Goal: Task Accomplishment & Management: Use online tool/utility

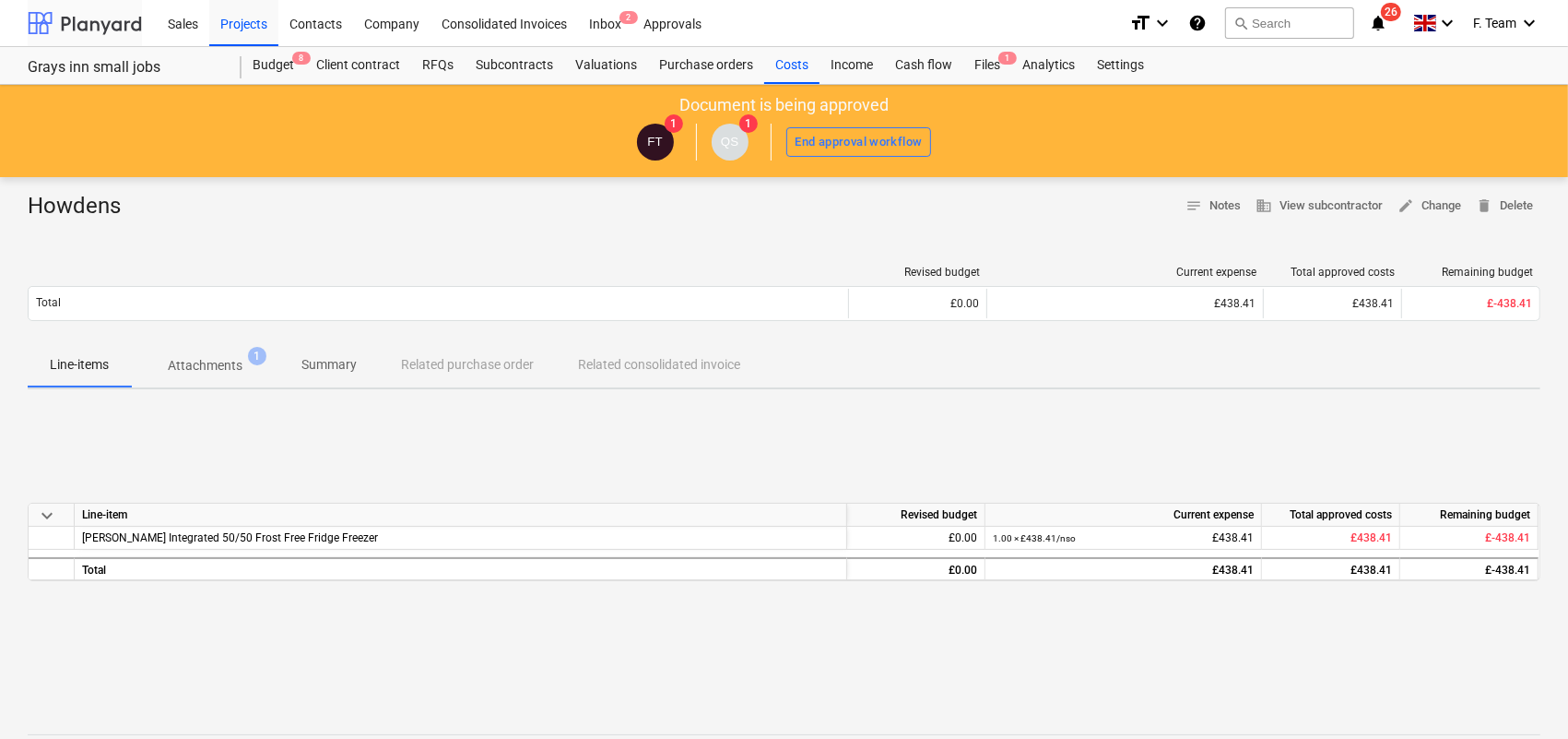
click at [88, 14] on div at bounding box center [85, 23] width 115 height 46
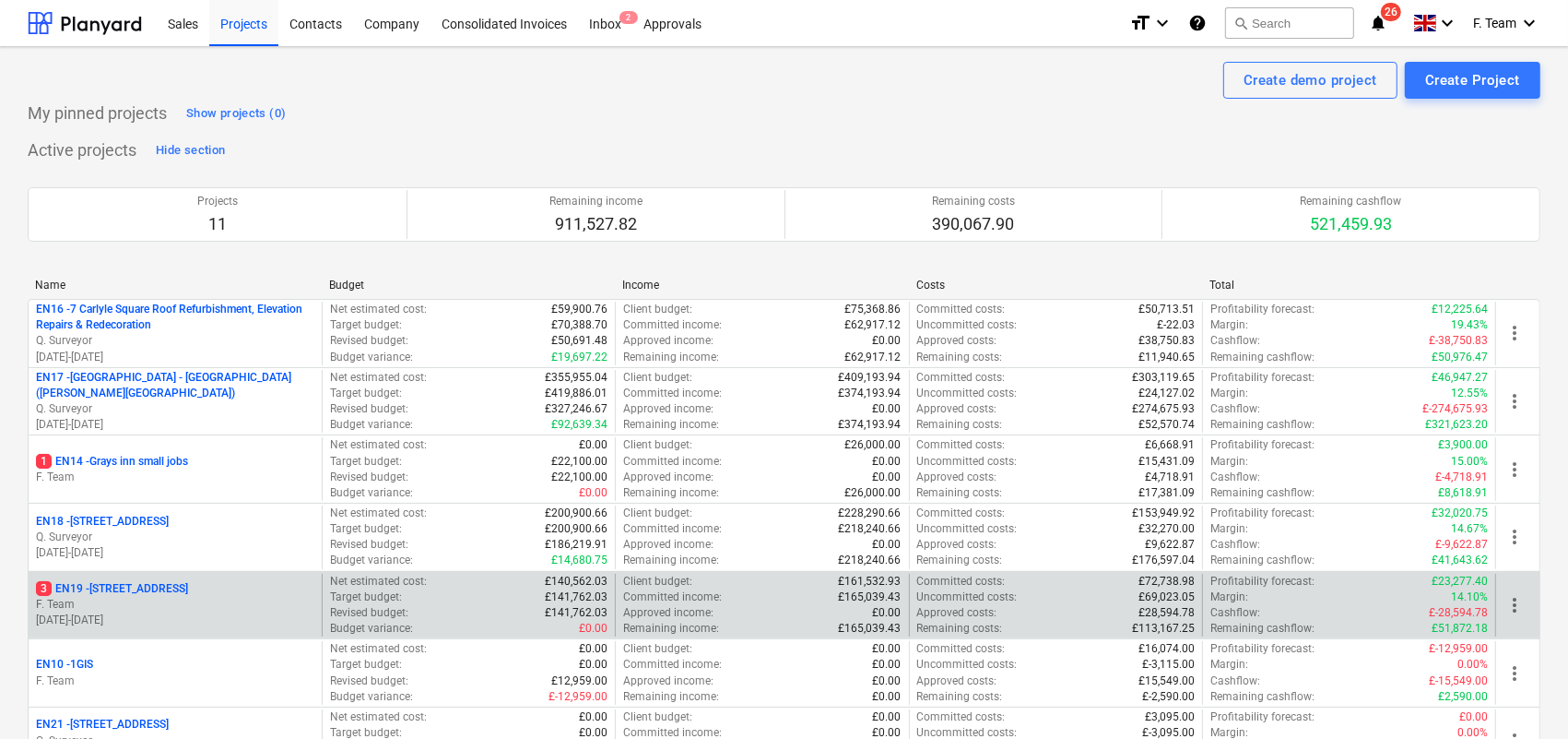
scroll to position [115, 0]
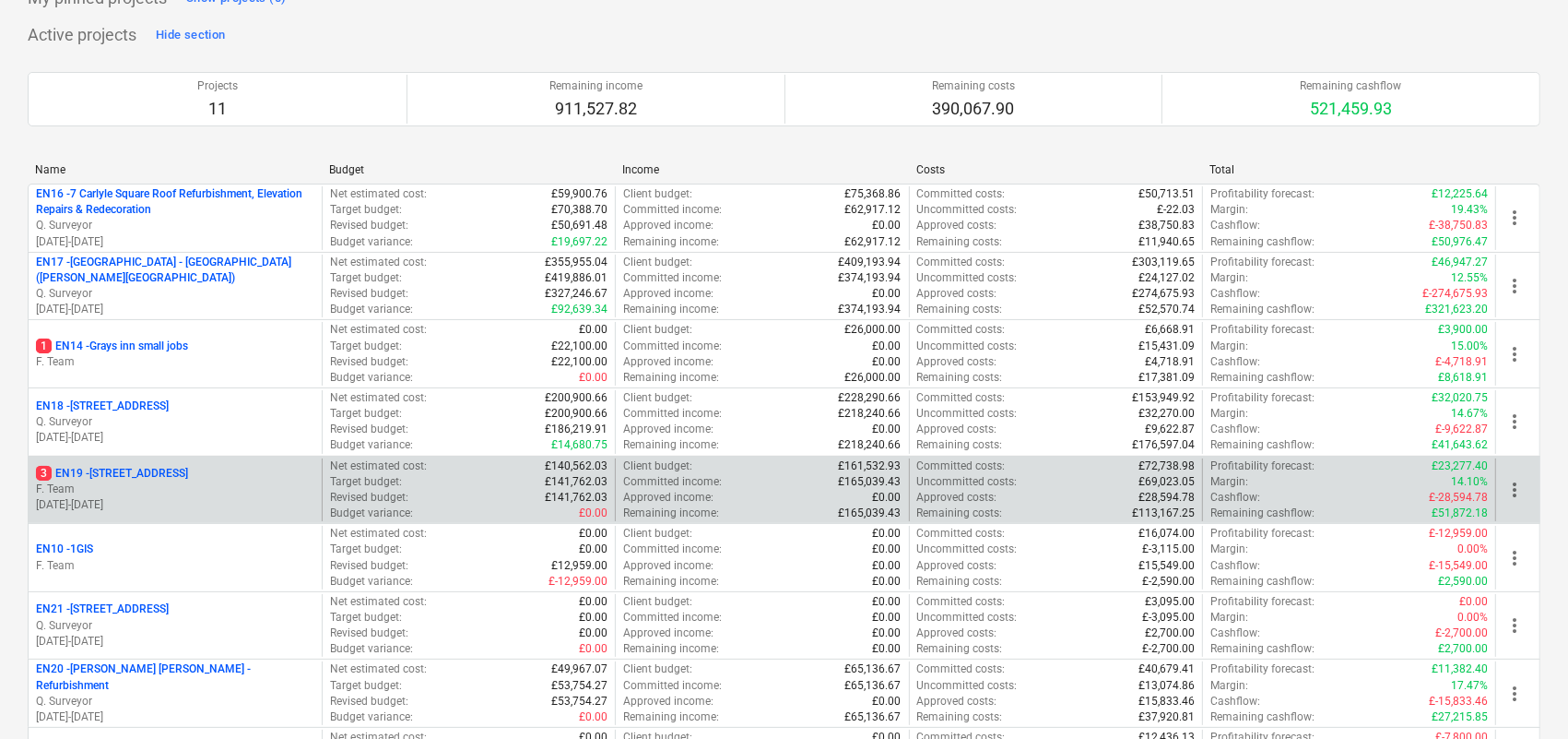
click at [152, 489] on p "F. Team" at bounding box center [174, 489] width 278 height 16
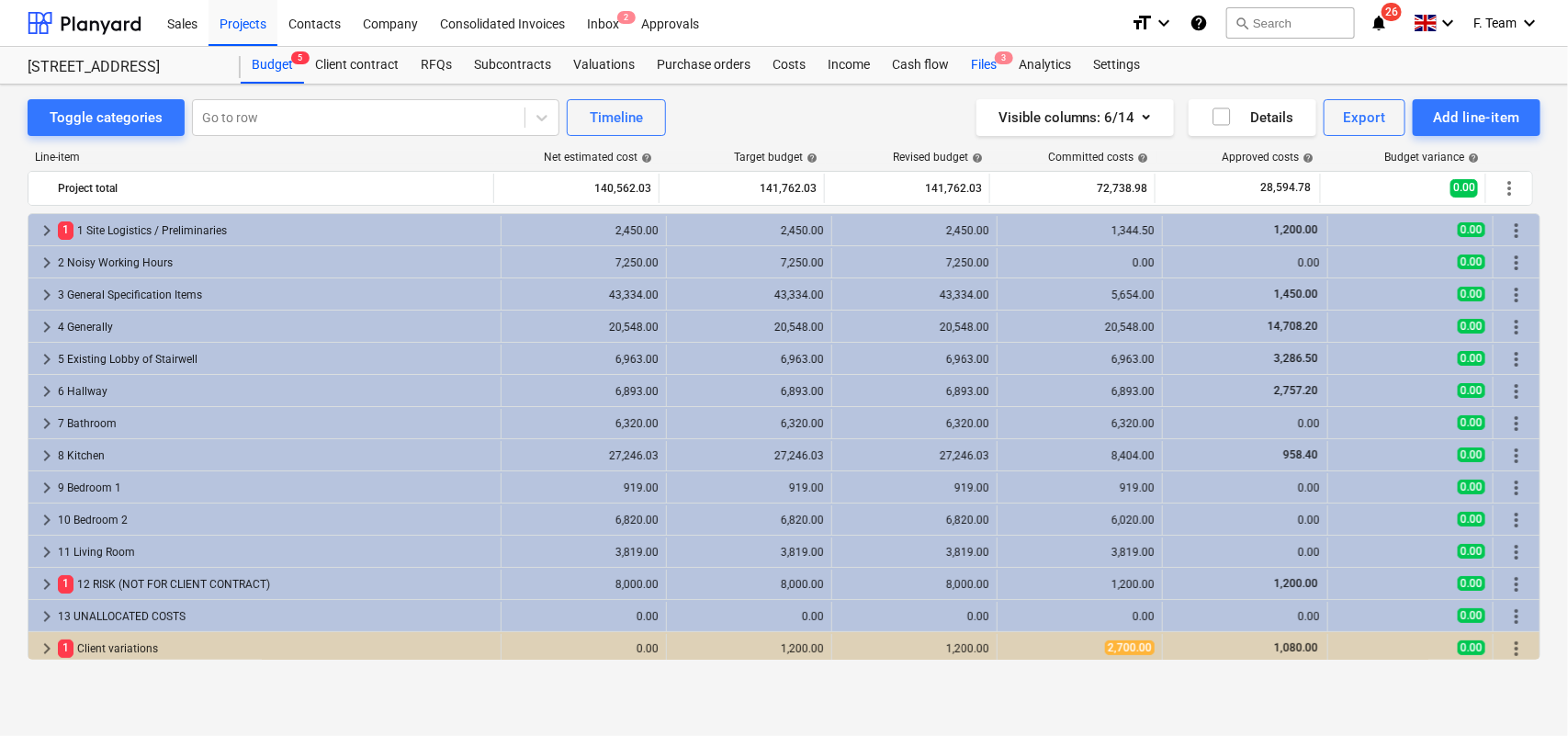
click at [977, 69] on div "Files 3" at bounding box center [984, 65] width 47 height 36
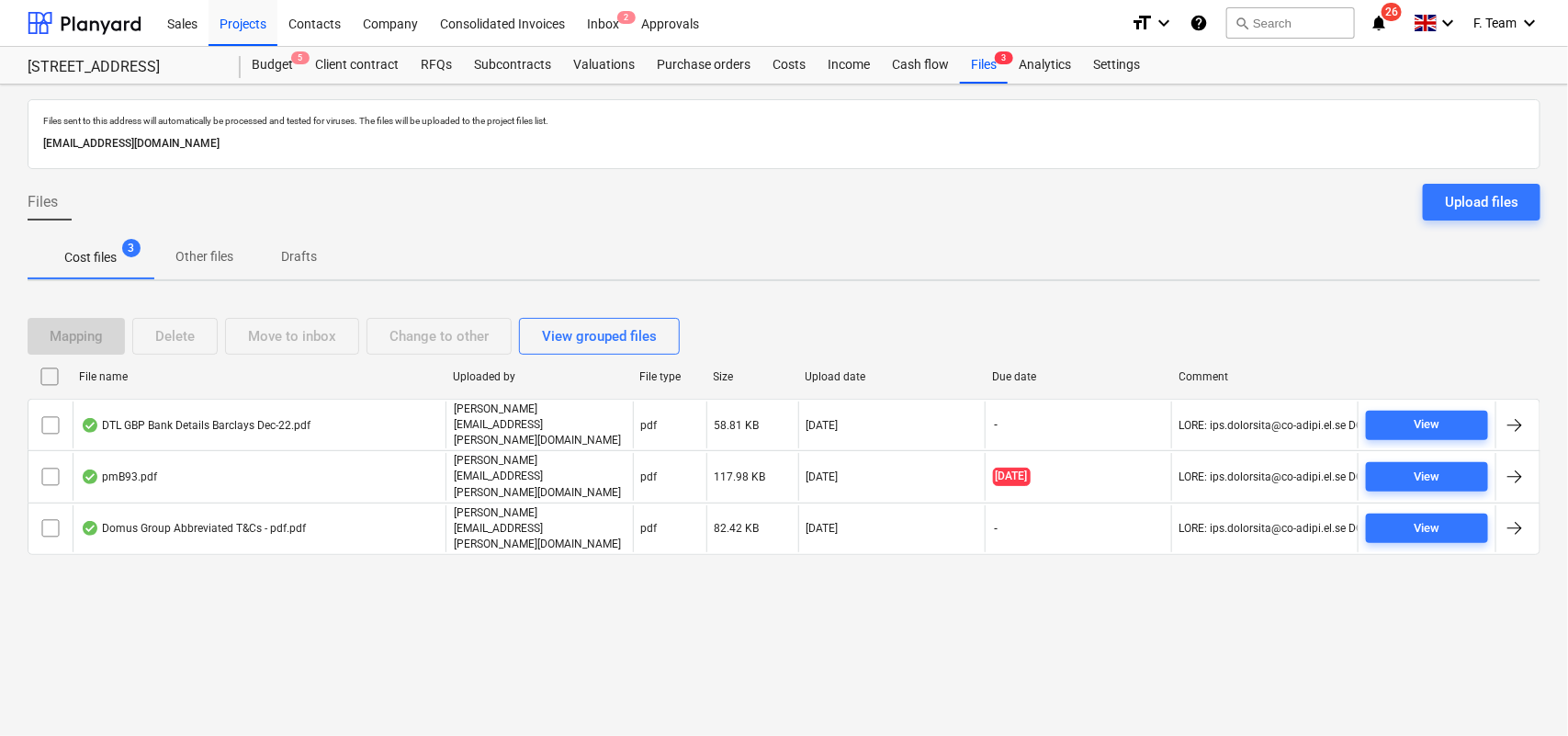
click at [490, 592] on div "Files sent to this address will automatically be processed and tested for virus…" at bounding box center [784, 410] width 1568 height 651
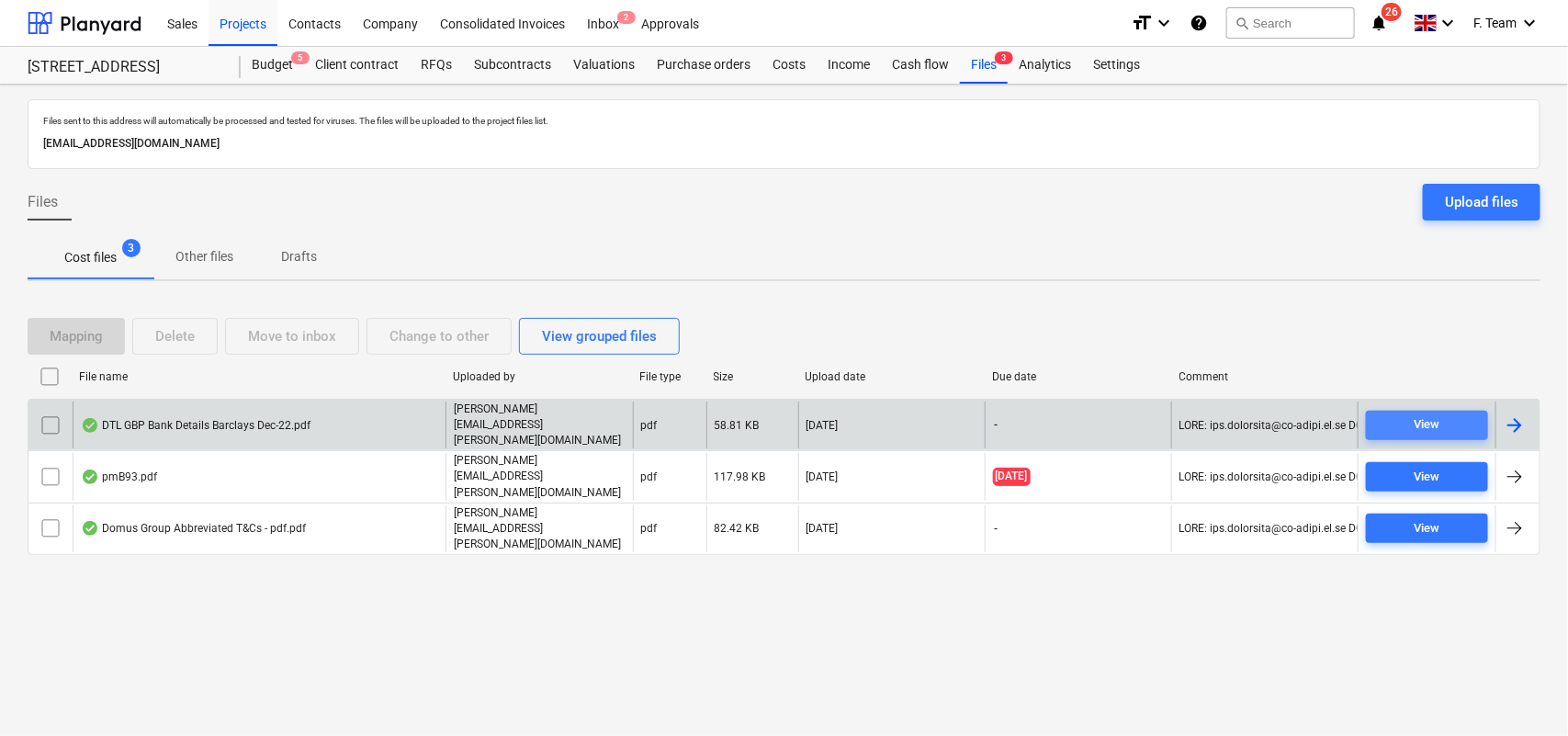
click at [1407, 427] on span "View" at bounding box center [1426, 424] width 107 height 21
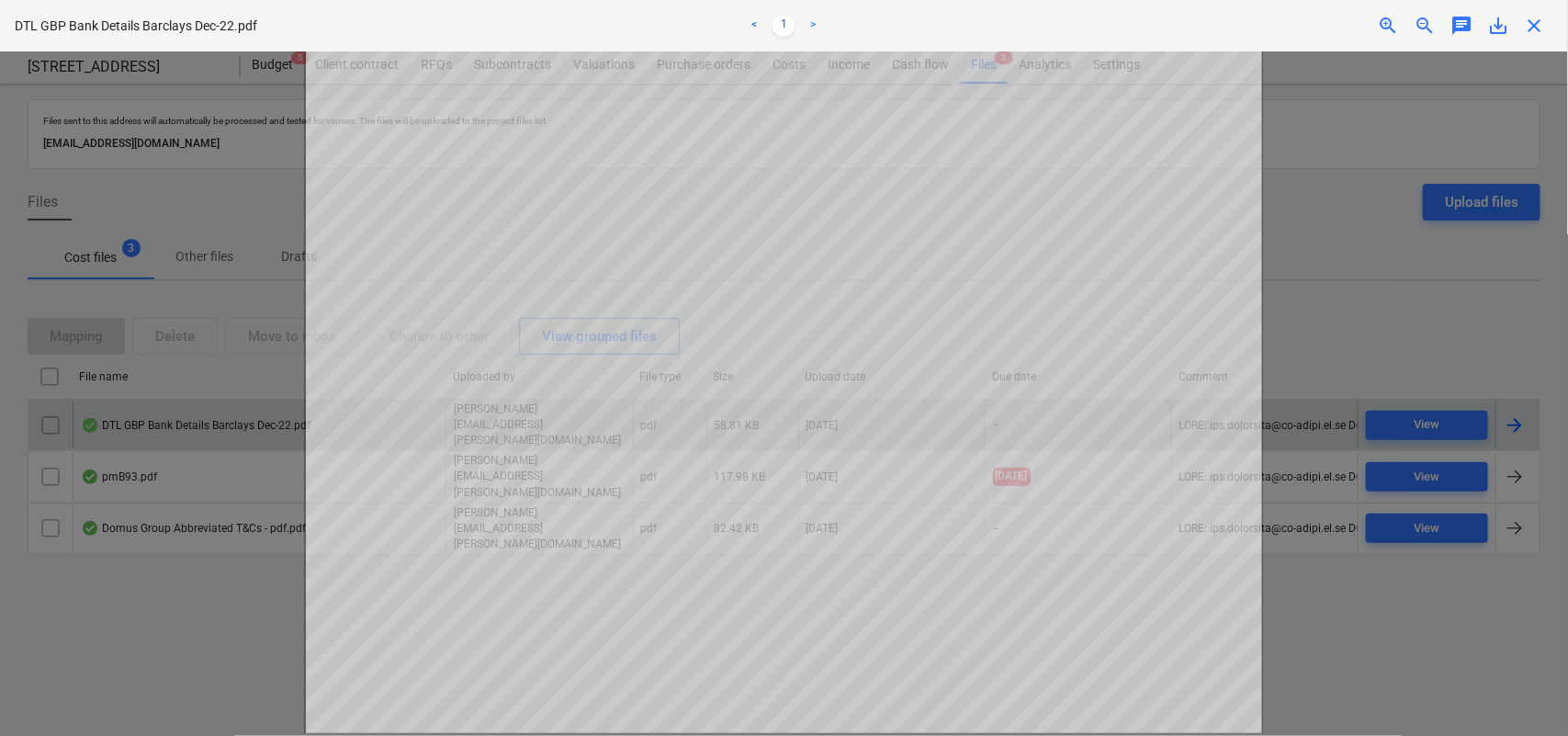
scroll to position [98, 0]
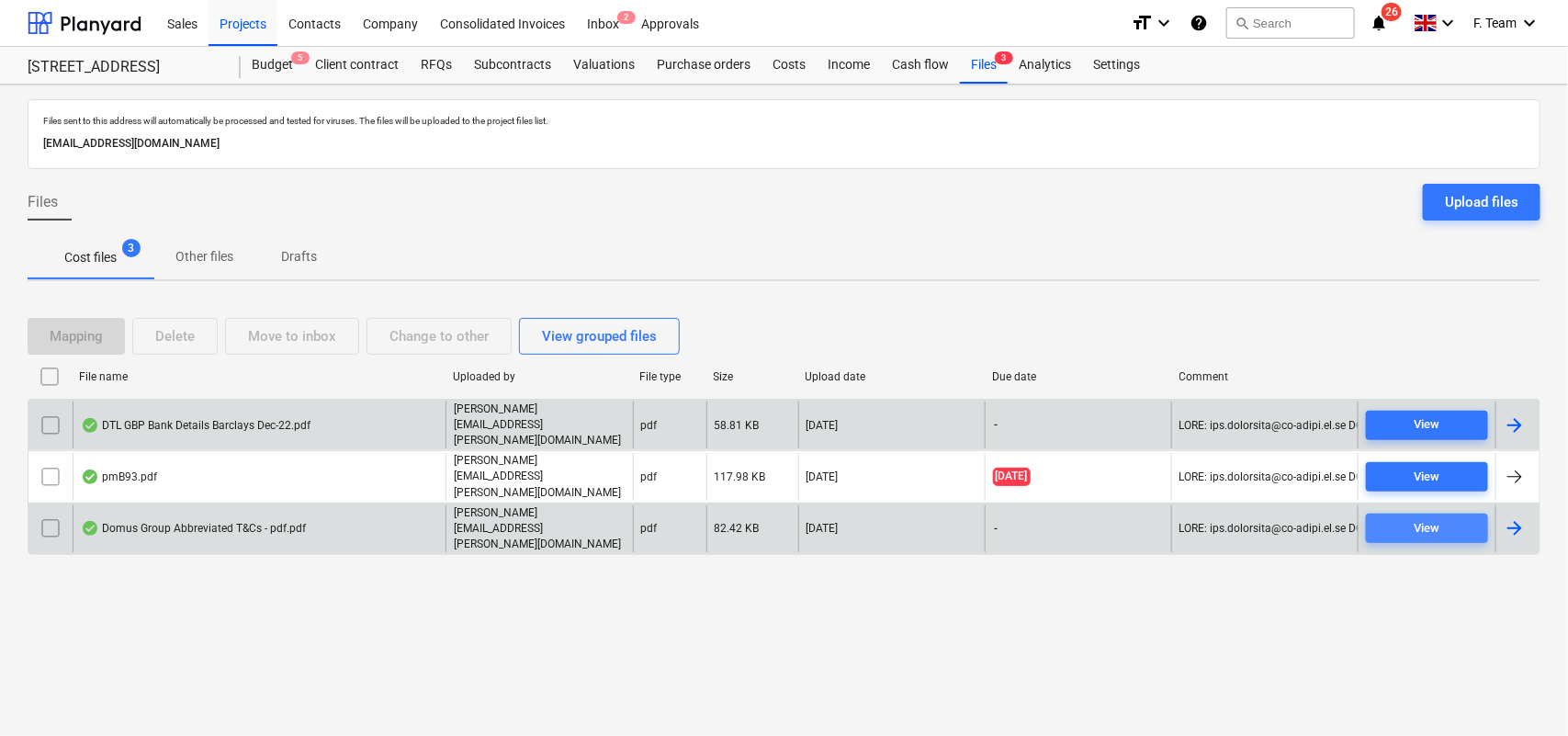
click at [1452, 518] on span "View" at bounding box center [1426, 528] width 107 height 21
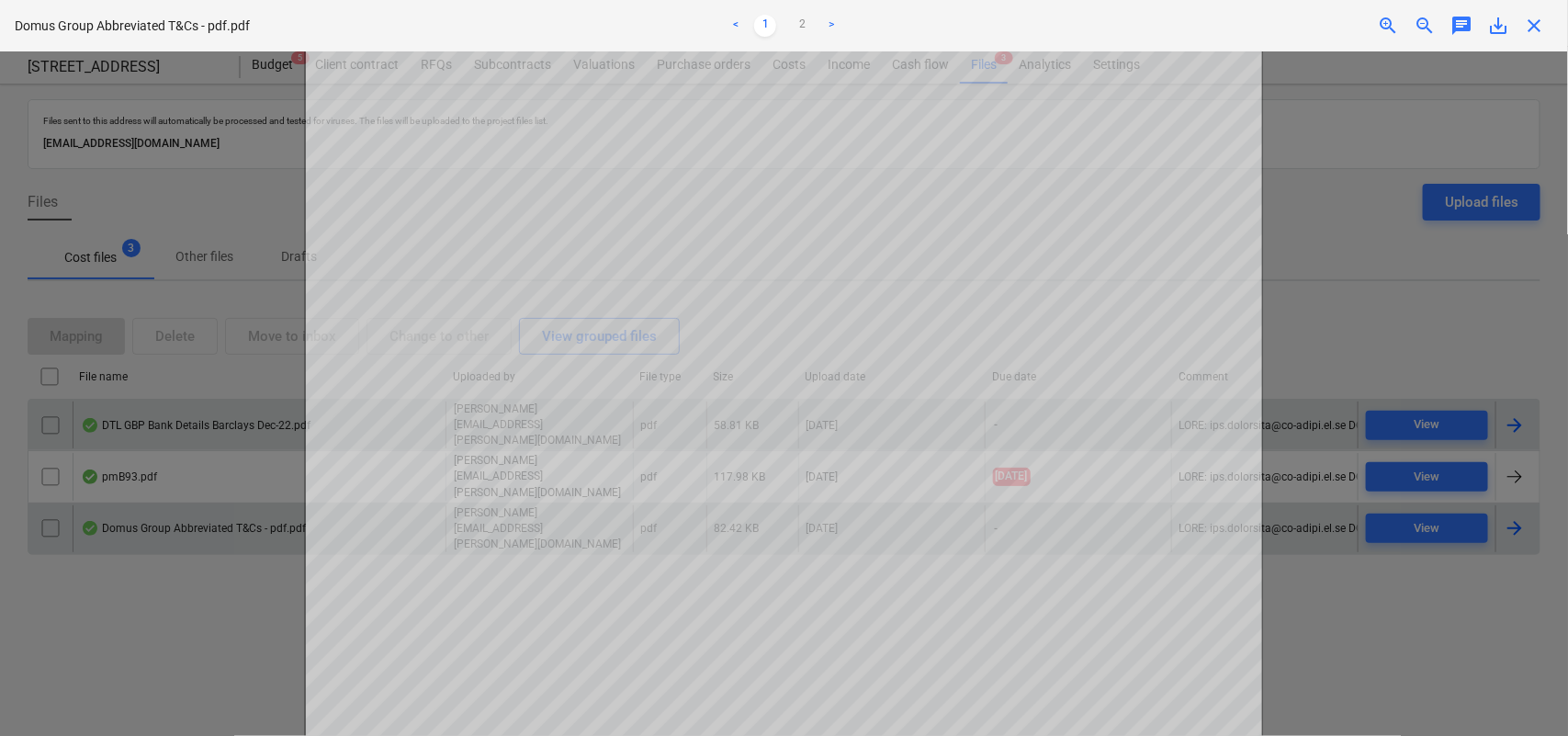
click at [735, 29] on link "<" at bounding box center [735, 26] width 22 height 22
click at [739, 33] on link "<" at bounding box center [735, 26] width 22 height 22
click at [1540, 31] on span "close" at bounding box center [1534, 26] width 22 height 22
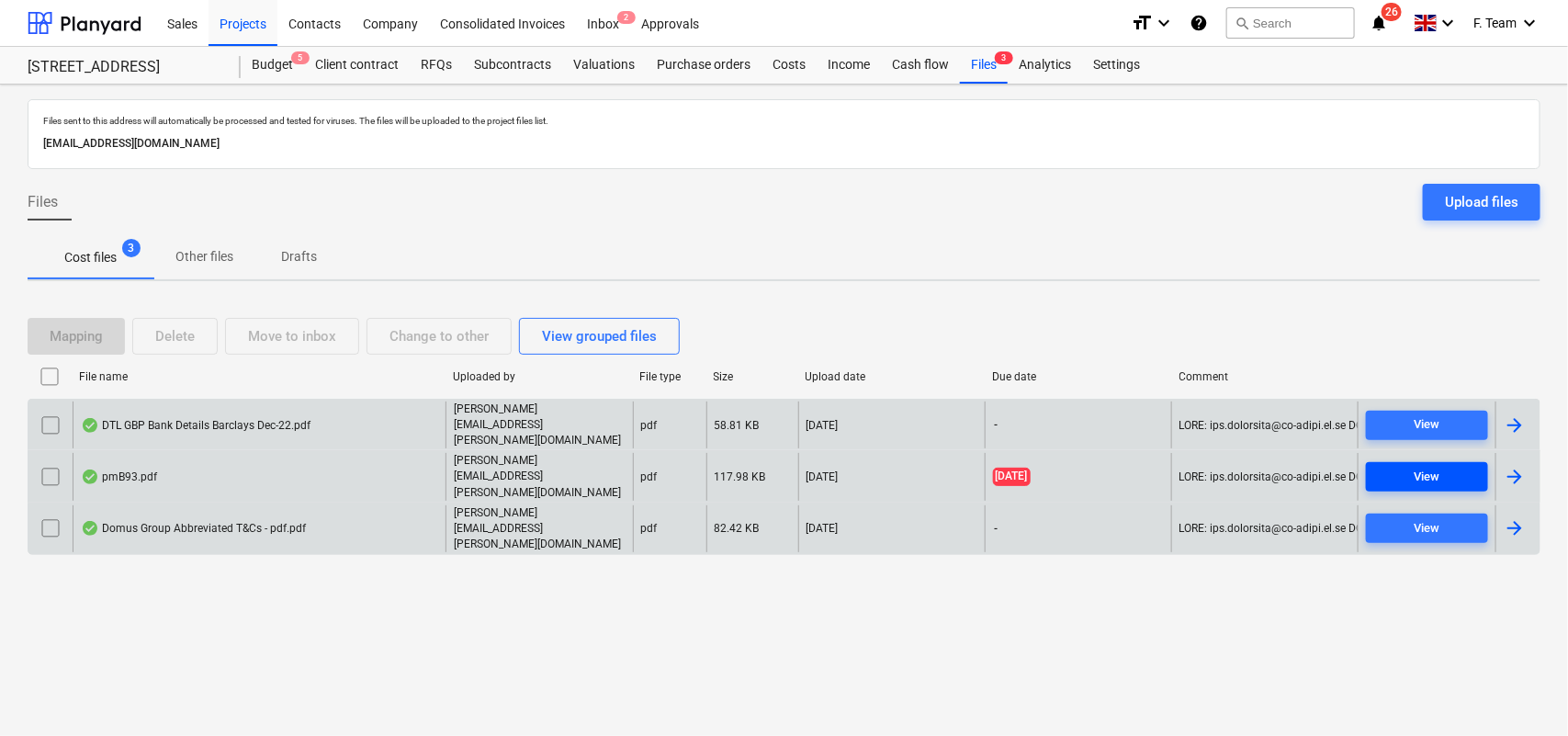
click at [1448, 466] on span "View" at bounding box center [1426, 476] width 107 height 21
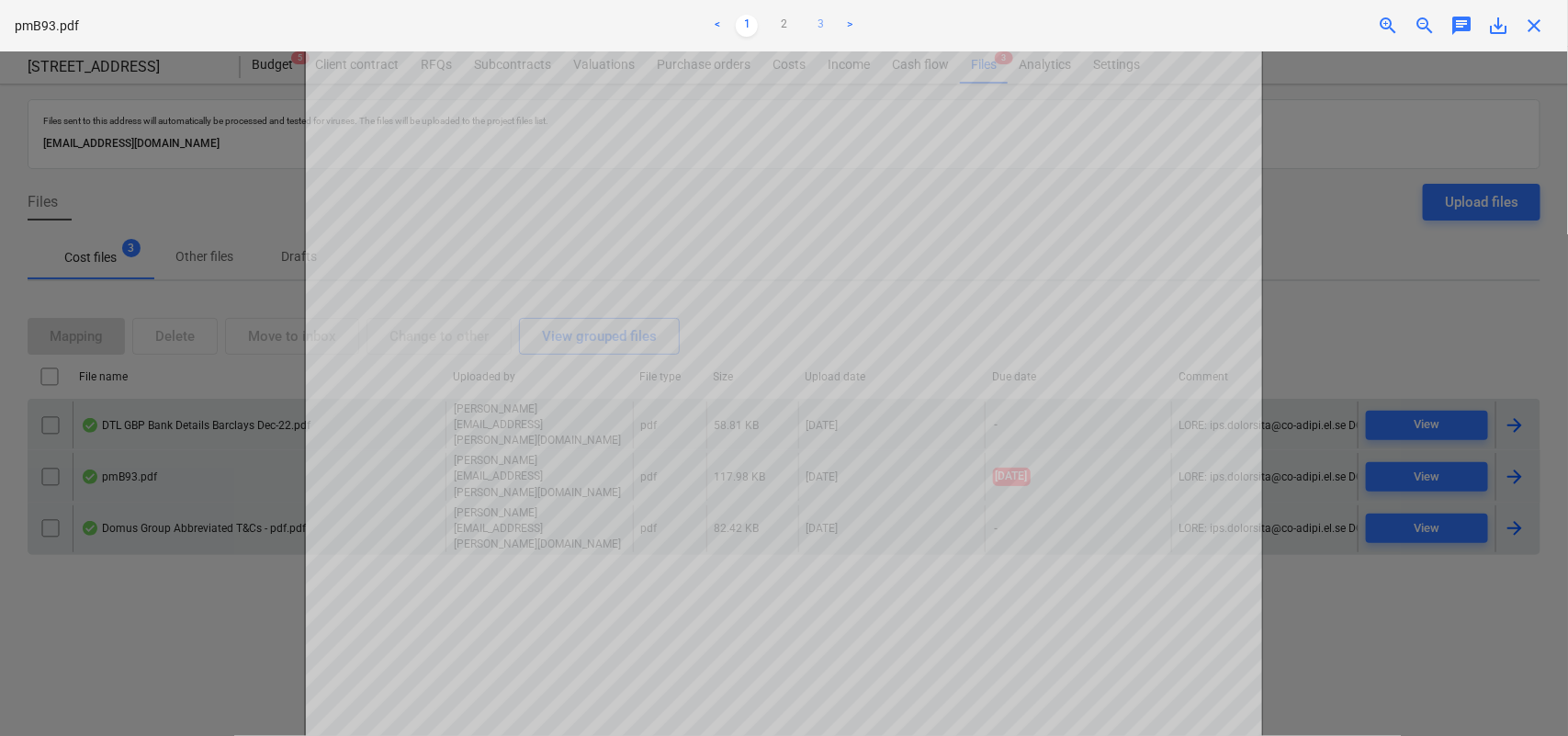
click at [819, 26] on link "3" at bounding box center [820, 26] width 22 height 22
click at [789, 28] on link "2" at bounding box center [784, 26] width 22 height 22
click at [749, 25] on link "1" at bounding box center [747, 26] width 22 height 22
click at [777, 24] on link "2" at bounding box center [784, 26] width 22 height 22
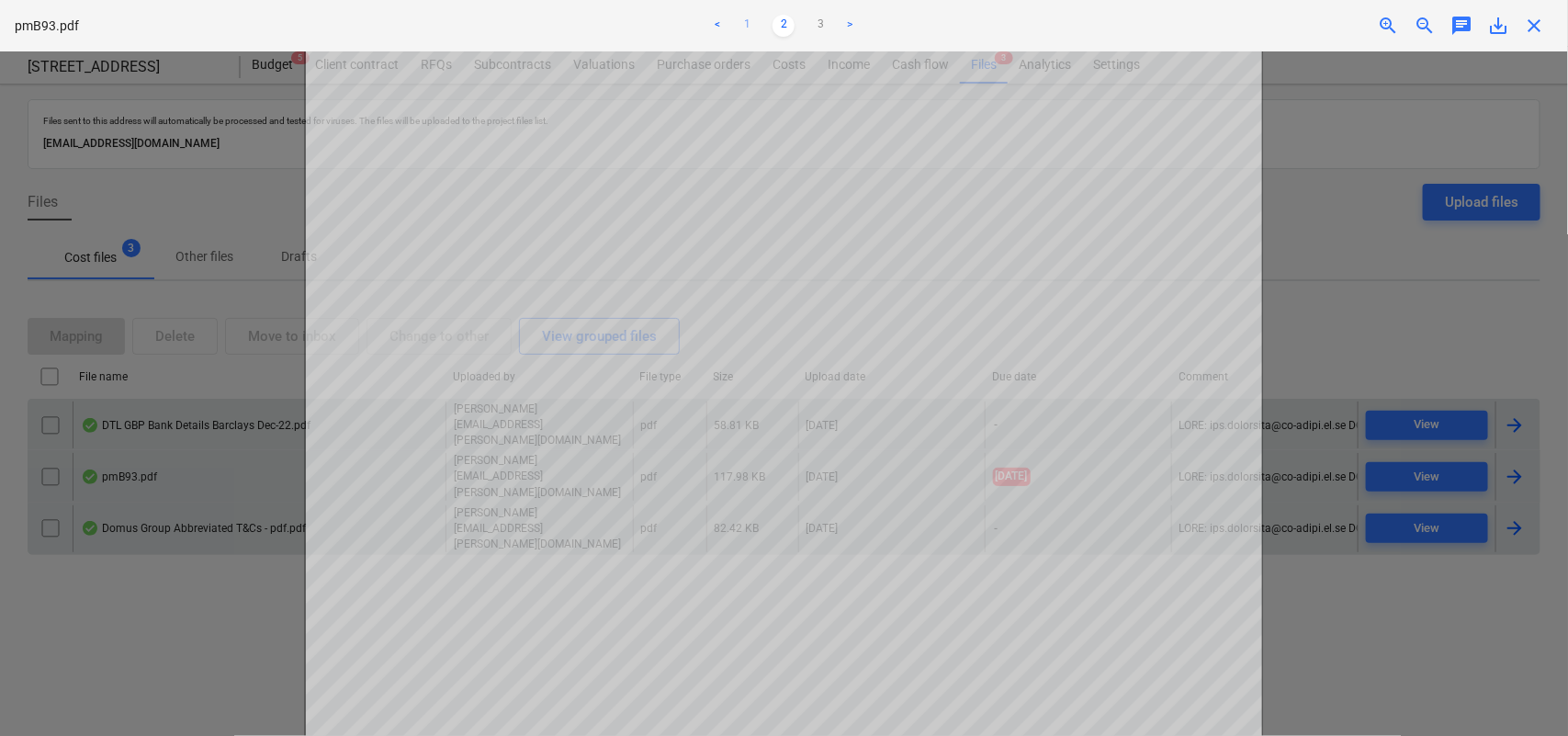
click at [749, 33] on link "1" at bounding box center [747, 26] width 22 height 22
click at [784, 29] on link "2" at bounding box center [784, 26] width 22 height 22
click at [815, 26] on link "3" at bounding box center [820, 26] width 22 height 22
click at [785, 28] on link "2" at bounding box center [784, 26] width 22 height 22
click at [747, 28] on link "1" at bounding box center [747, 26] width 22 height 22
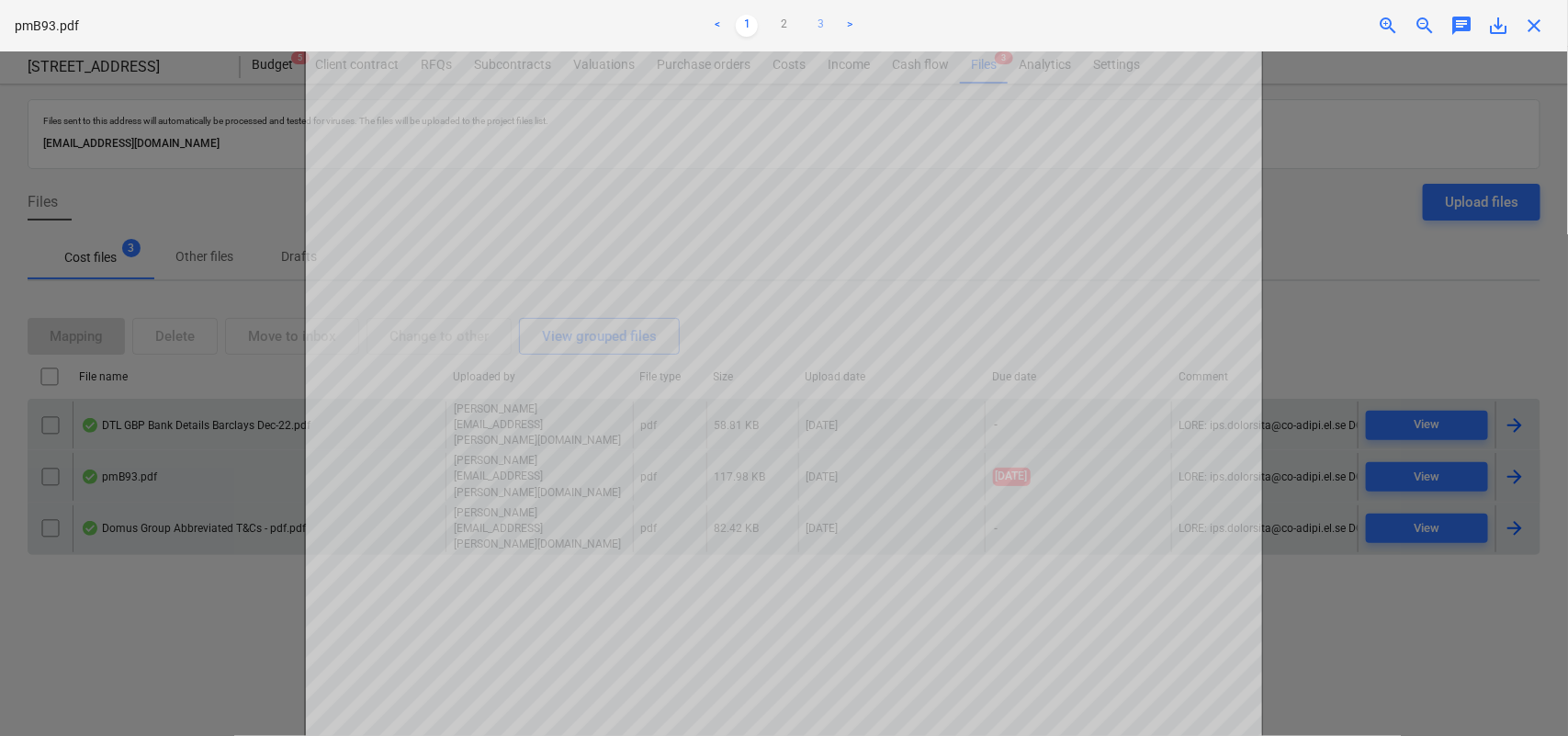
scroll to position [0, 0]
click at [778, 37] on div "< 1 2 3 >" at bounding box center [784, 26] width 512 height 51
click at [784, 31] on link "2" at bounding box center [784, 26] width 22 height 22
click at [823, 26] on link "3" at bounding box center [820, 26] width 22 height 22
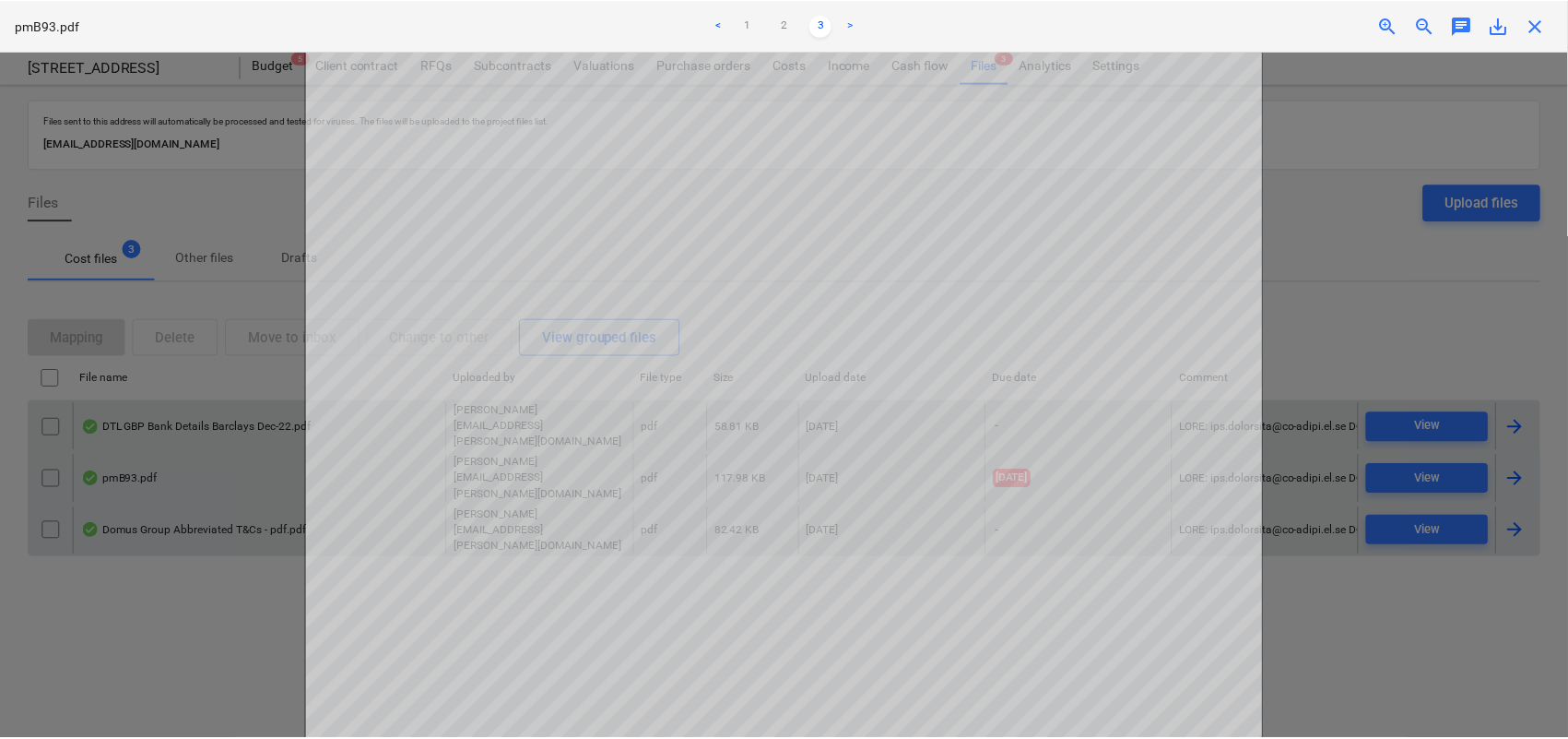
scroll to position [674, 0]
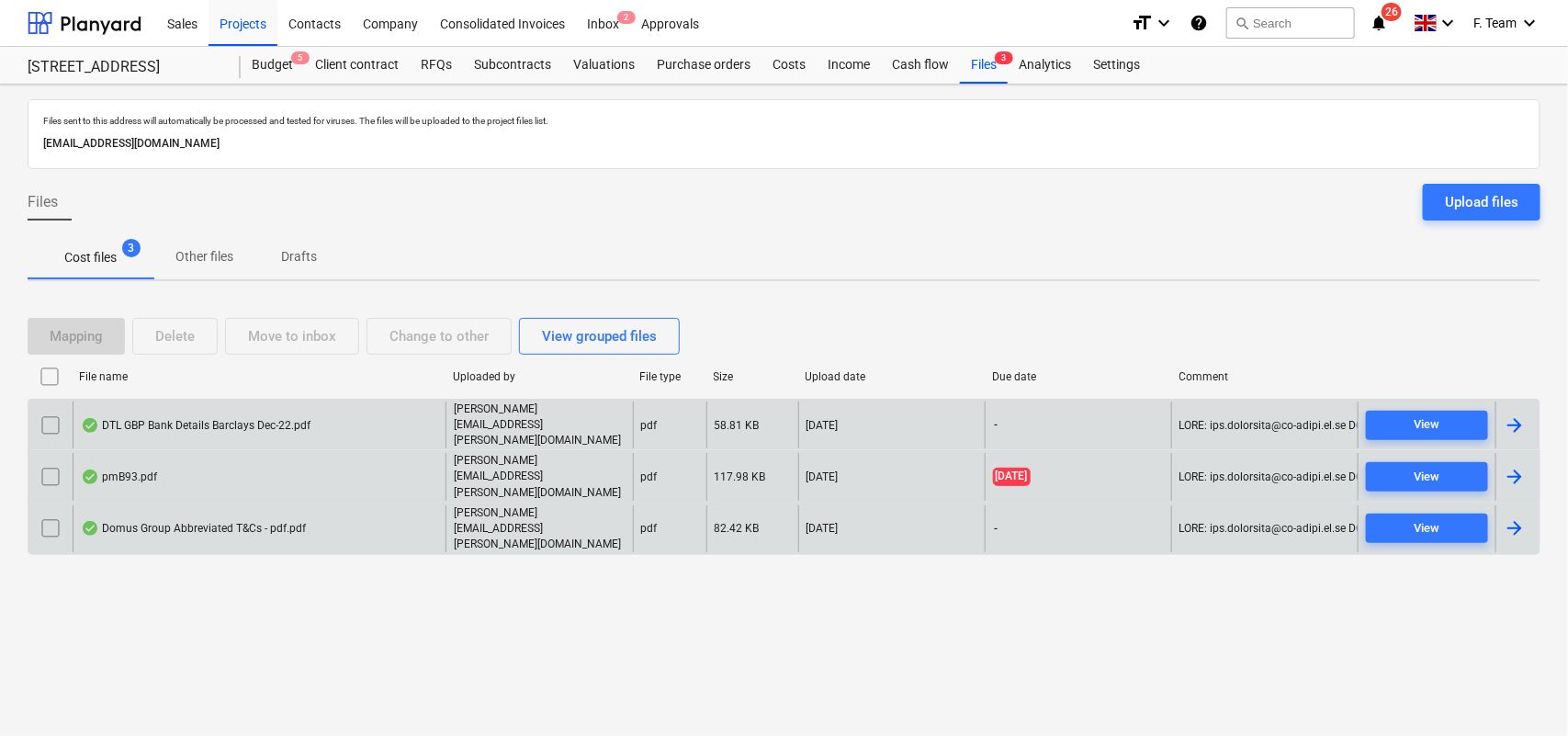
click at [1512, 466] on div at bounding box center [1515, 477] width 22 height 22
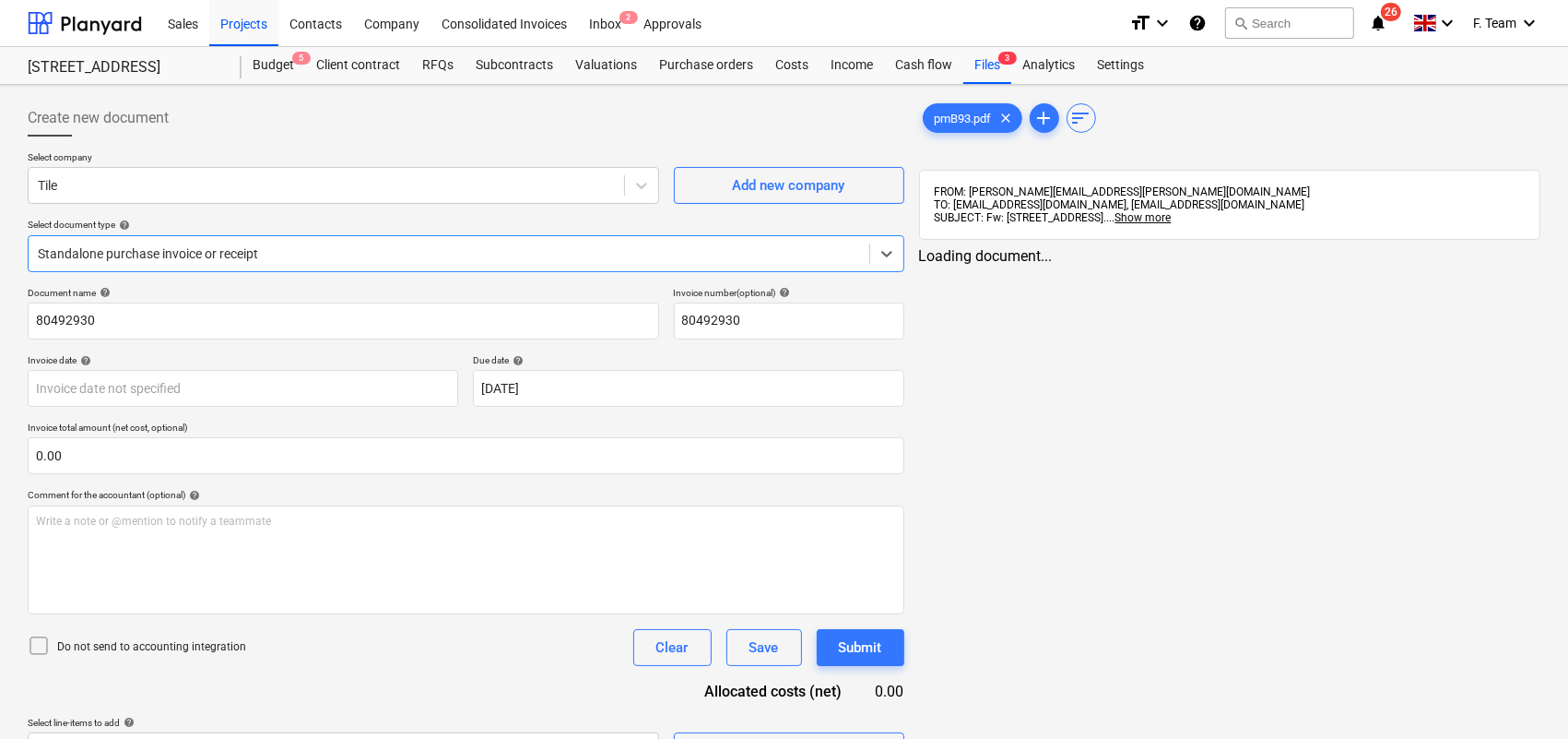
type input "80492930"
type input "[DATE]"
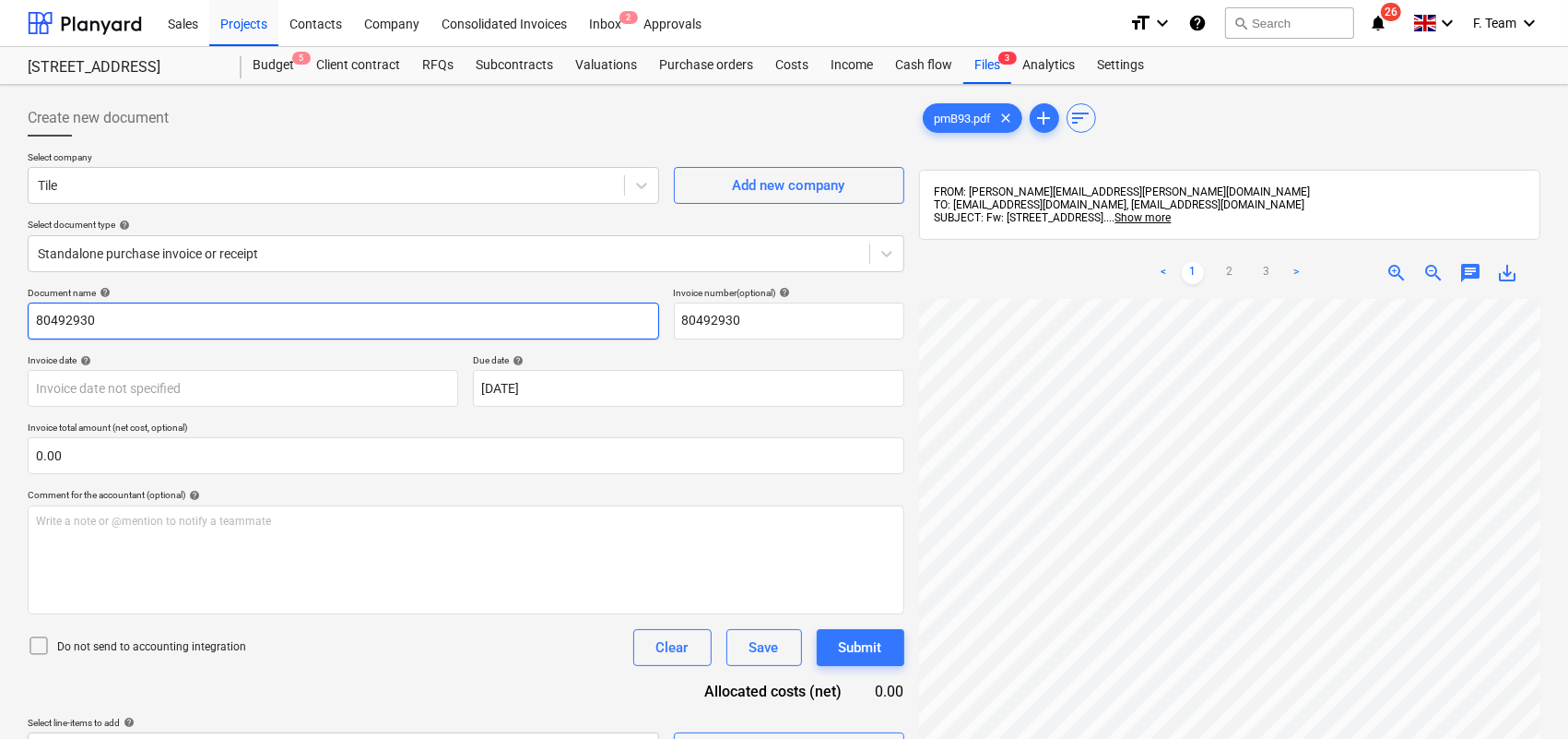
scroll to position [0, 346]
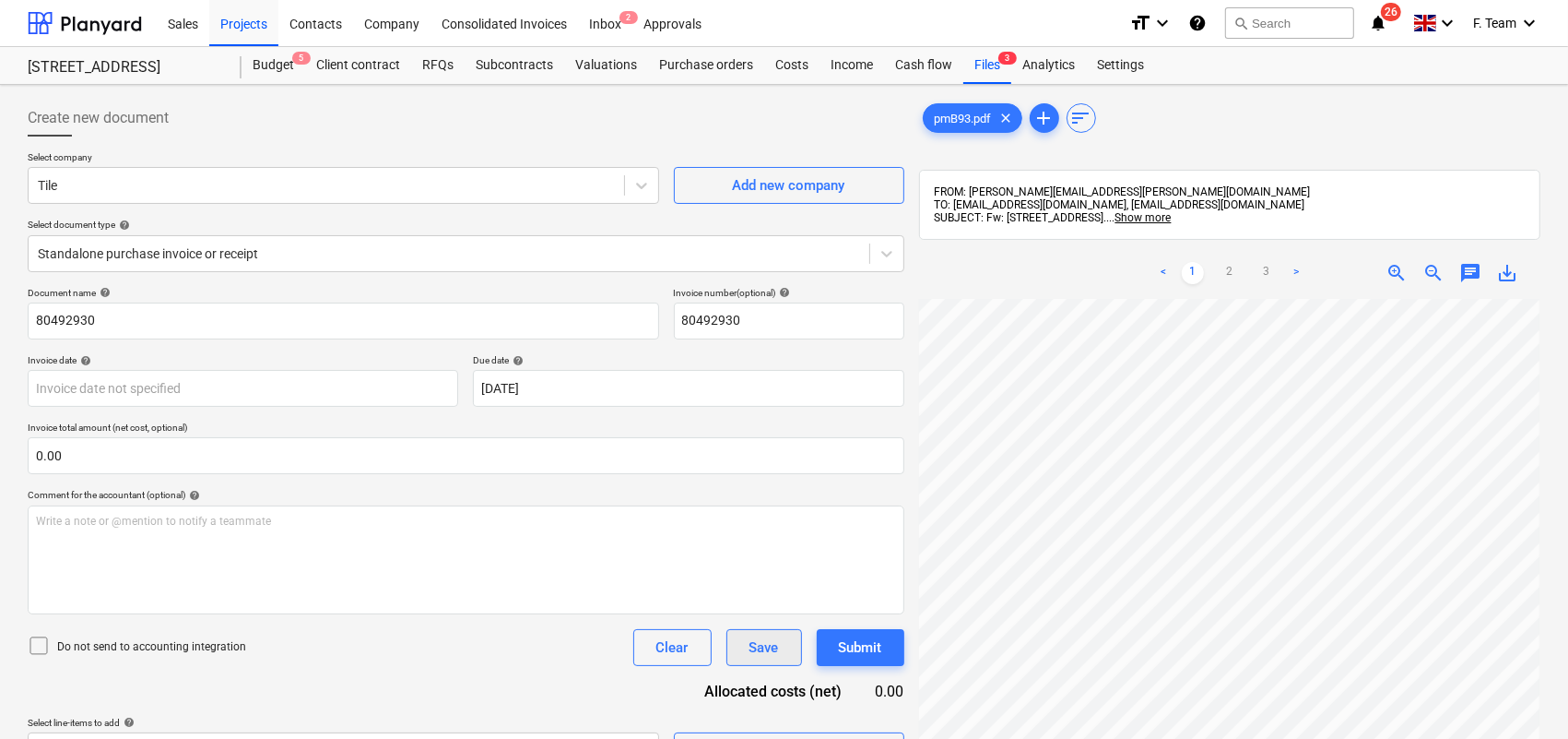
click at [740, 651] on div "Create new document Select company Tile Add new company Select document type he…" at bounding box center [784, 542] width 1527 height 901
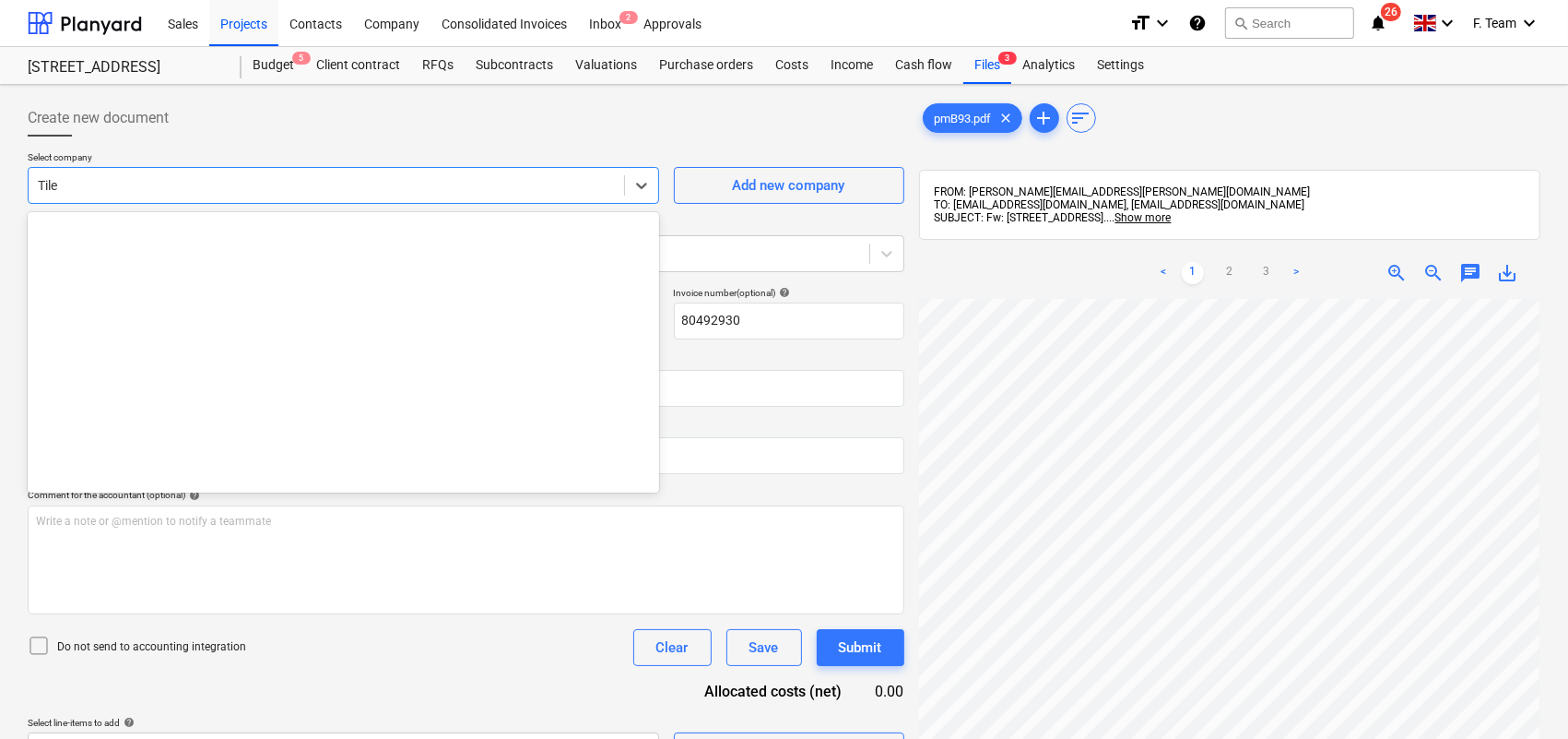
click at [88, 185] on div at bounding box center [325, 185] width 577 height 19
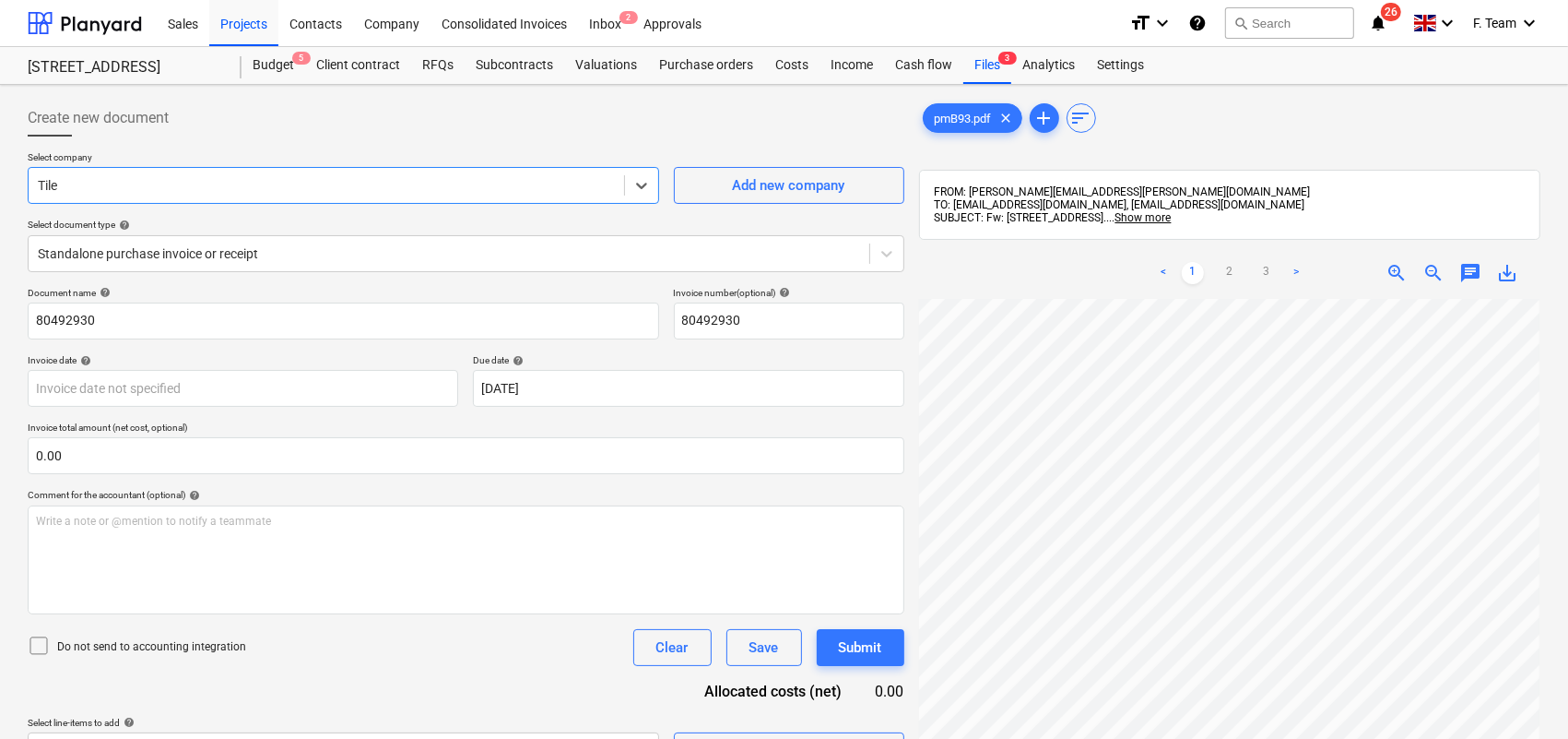
drag, startPoint x: 88, startPoint y: 185, endPoint x: 5, endPoint y: 186, distance: 83.0
click at [5, 186] on div "Create new document Select company Select is focused ,type to refine list, pres…" at bounding box center [784, 542] width 1568 height 915
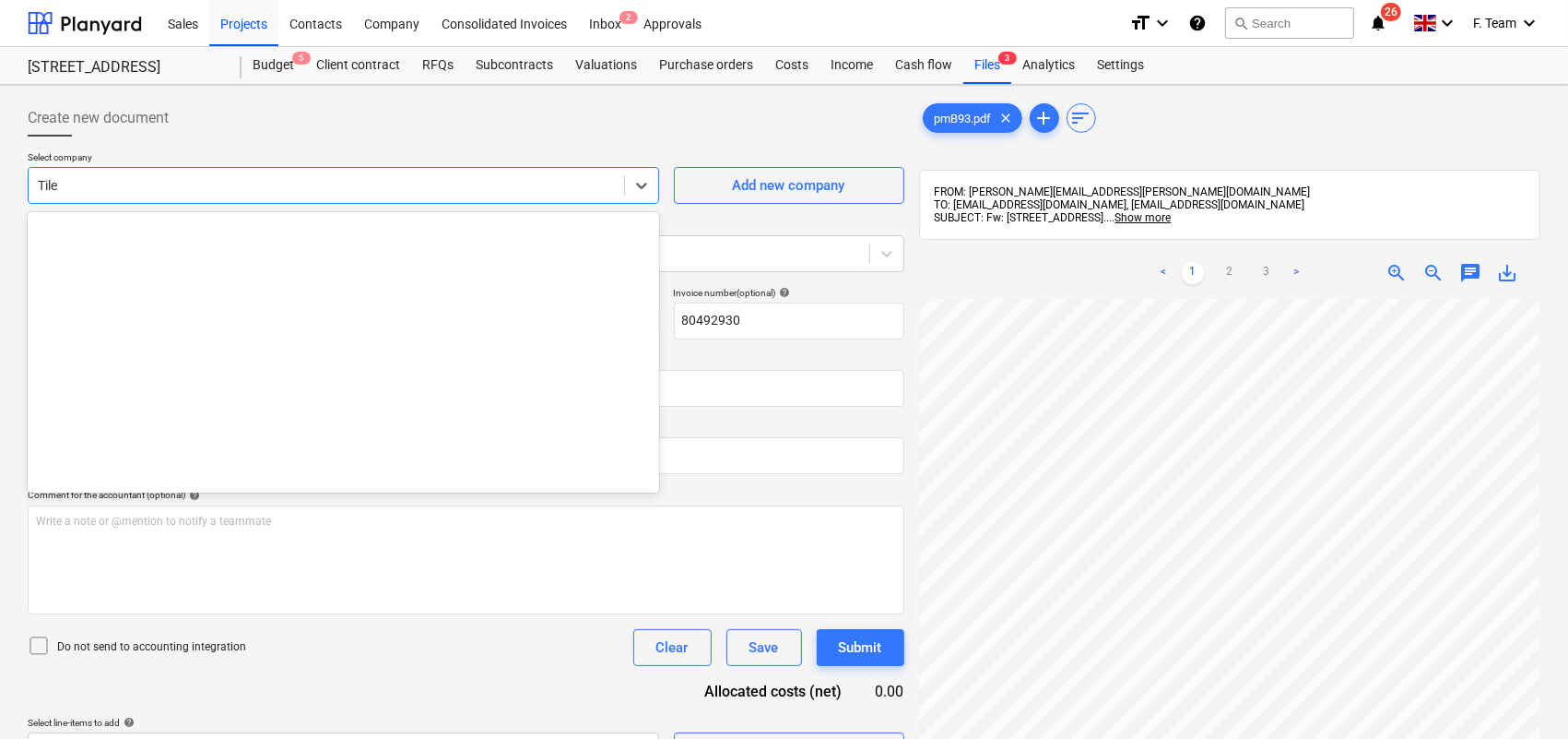
click at [61, 194] on div at bounding box center [325, 185] width 577 height 19
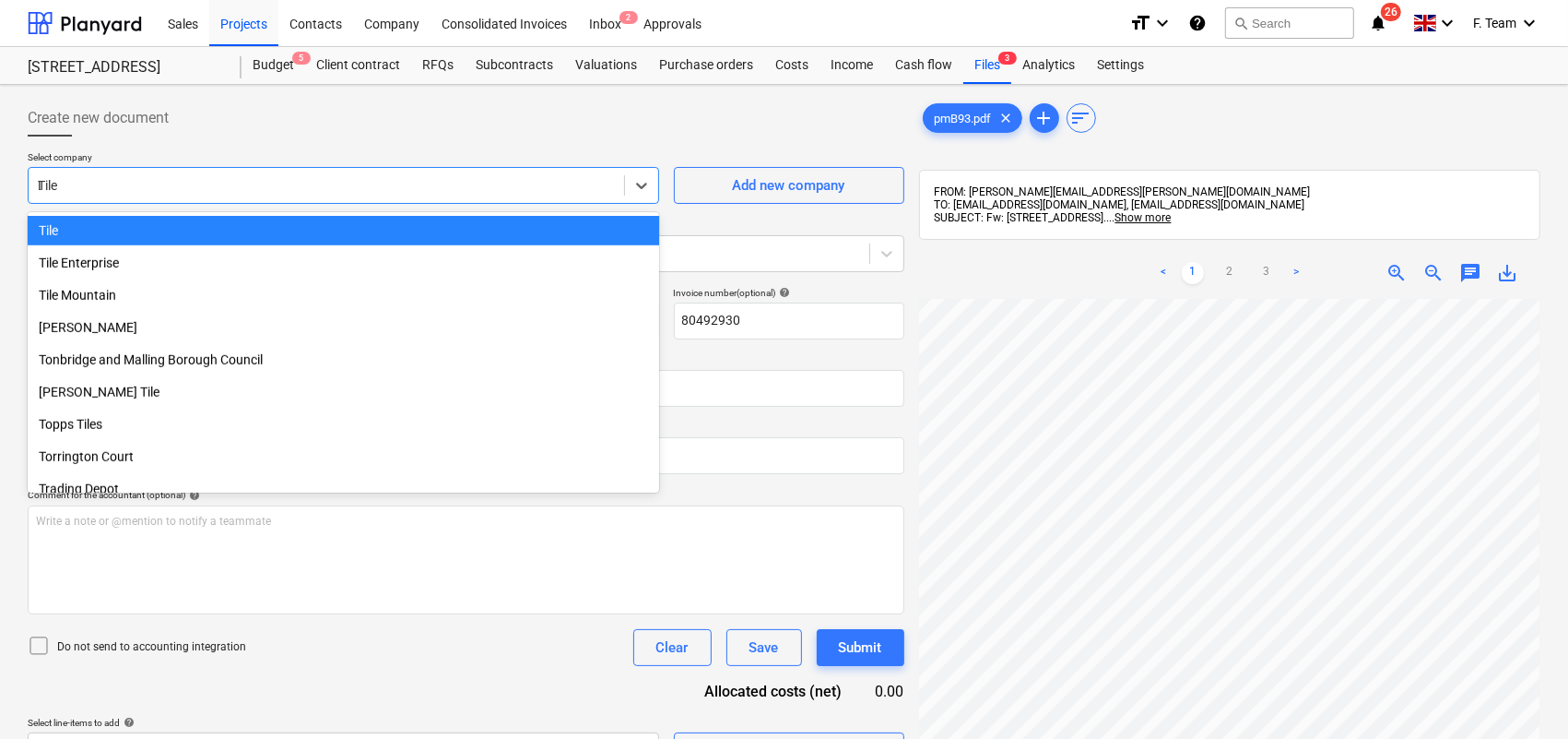
scroll to position [5726, 0]
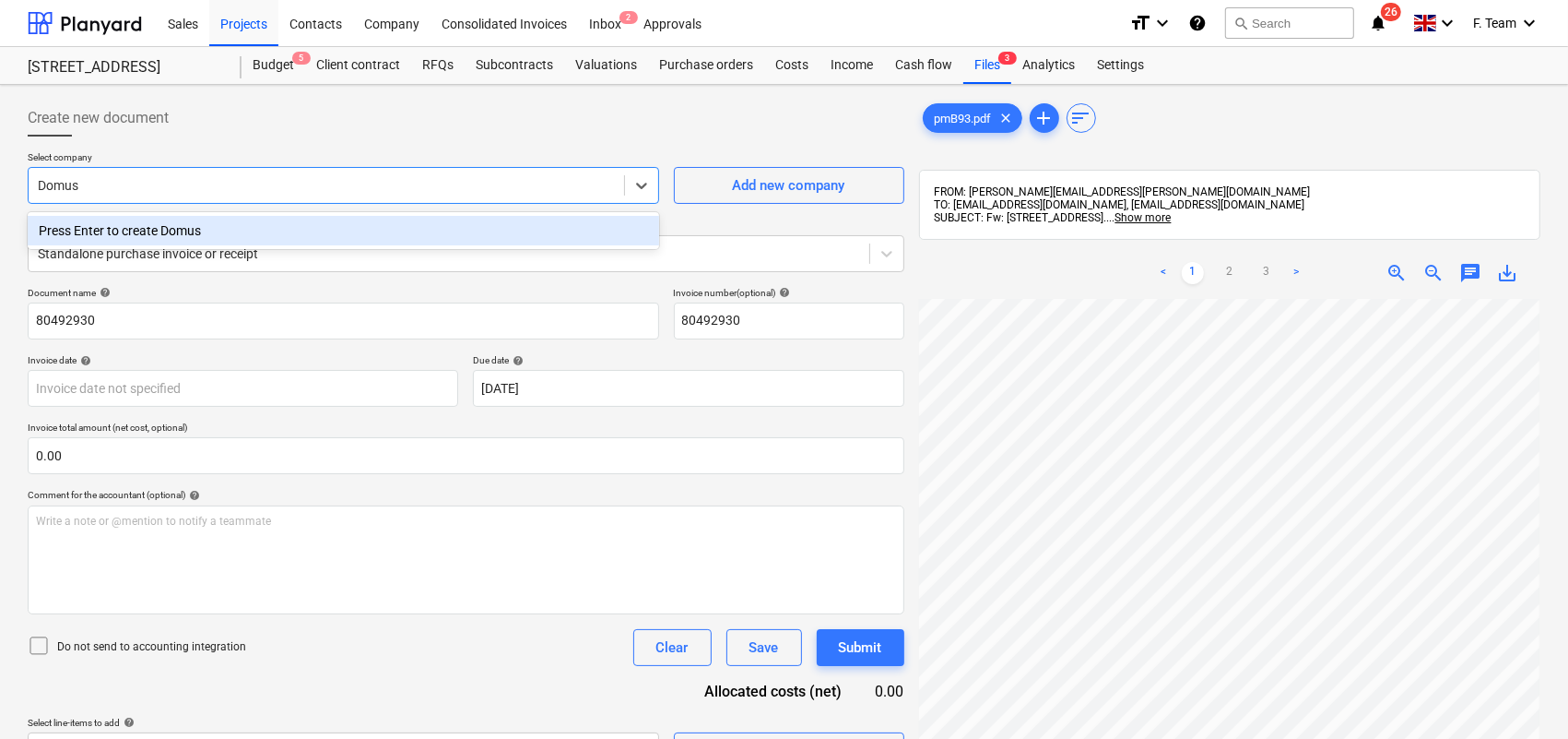
type input "Domus"
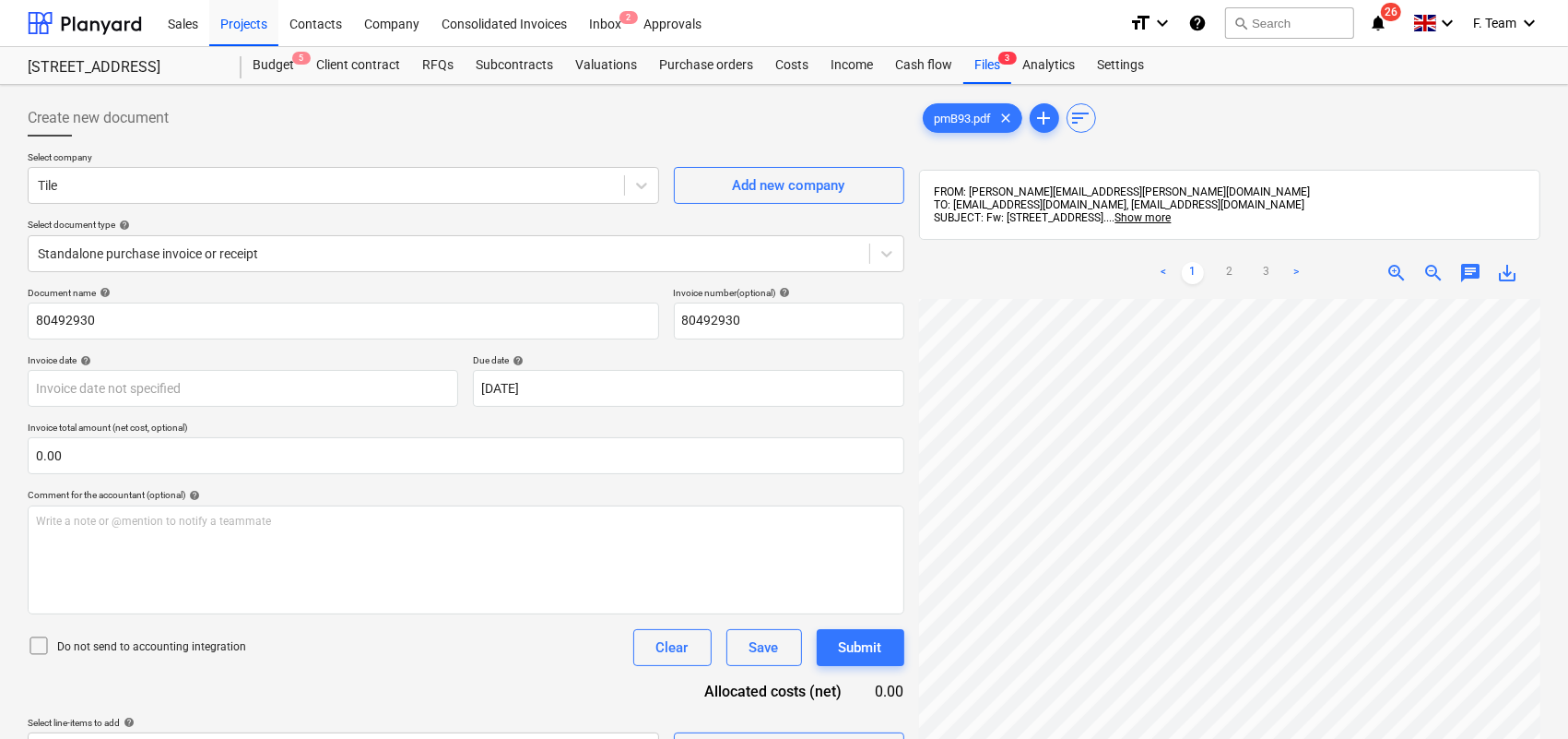
scroll to position [0, 0]
click at [70, 182] on div at bounding box center [325, 185] width 577 height 19
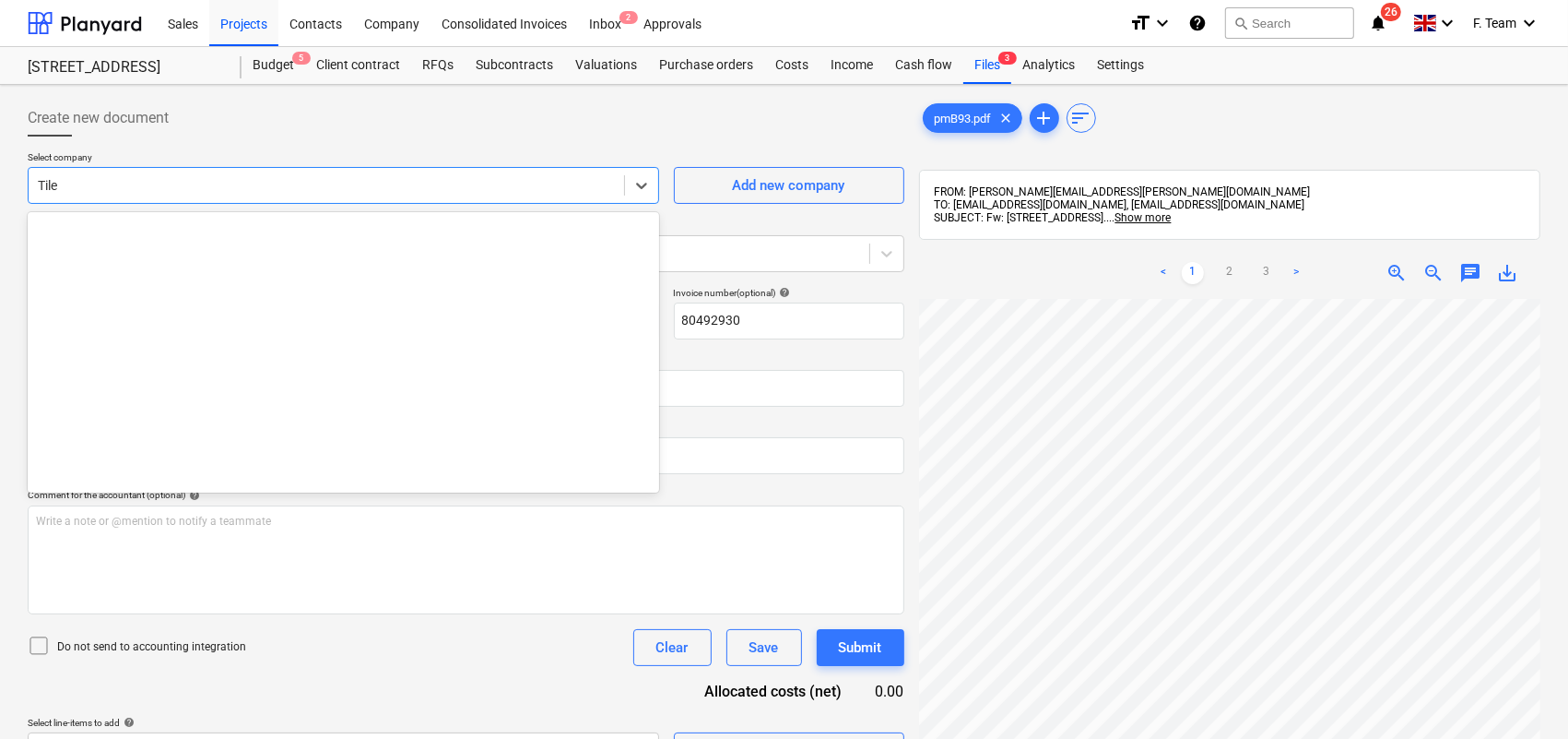
scroll to position [13940, 0]
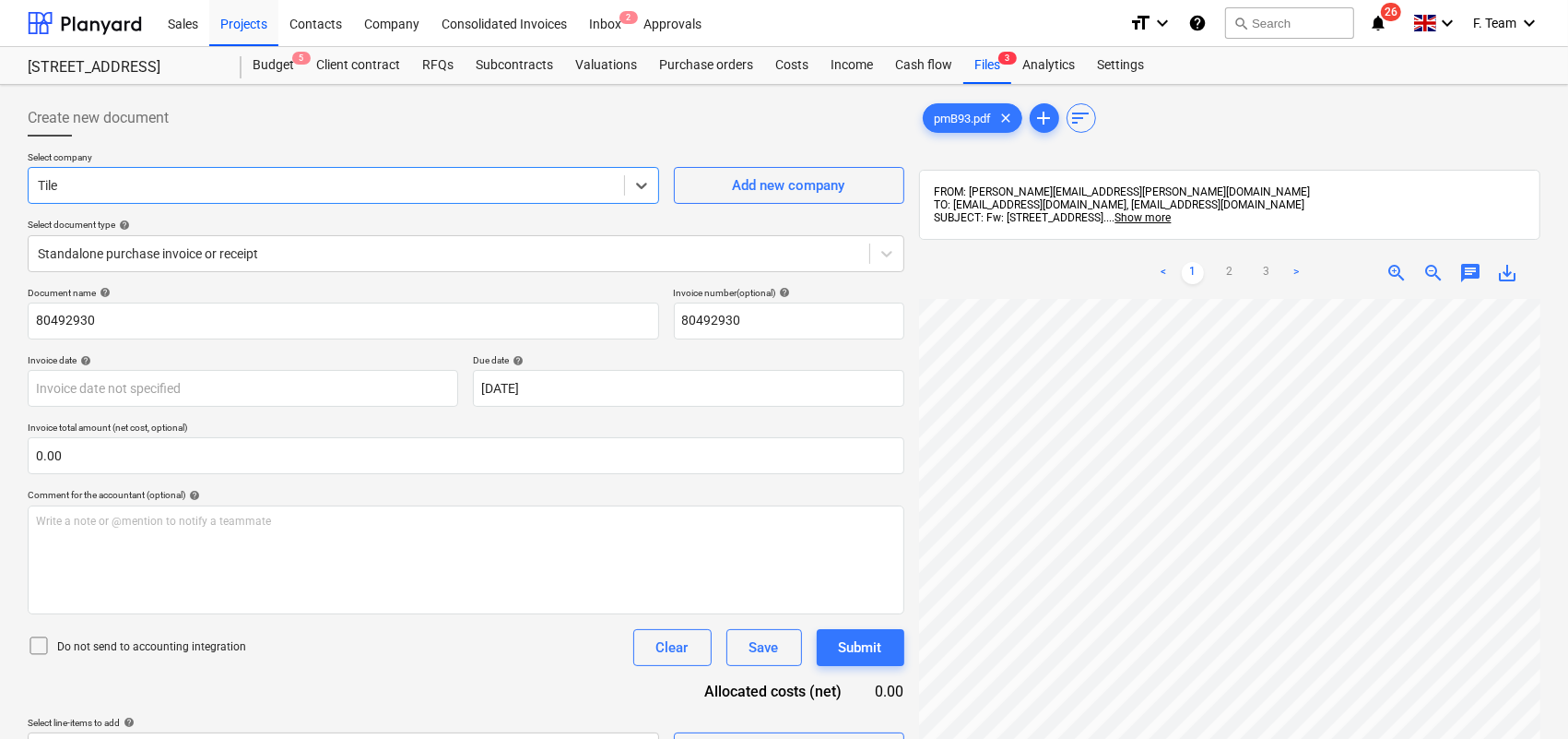
click at [70, 182] on div at bounding box center [325, 185] width 577 height 19
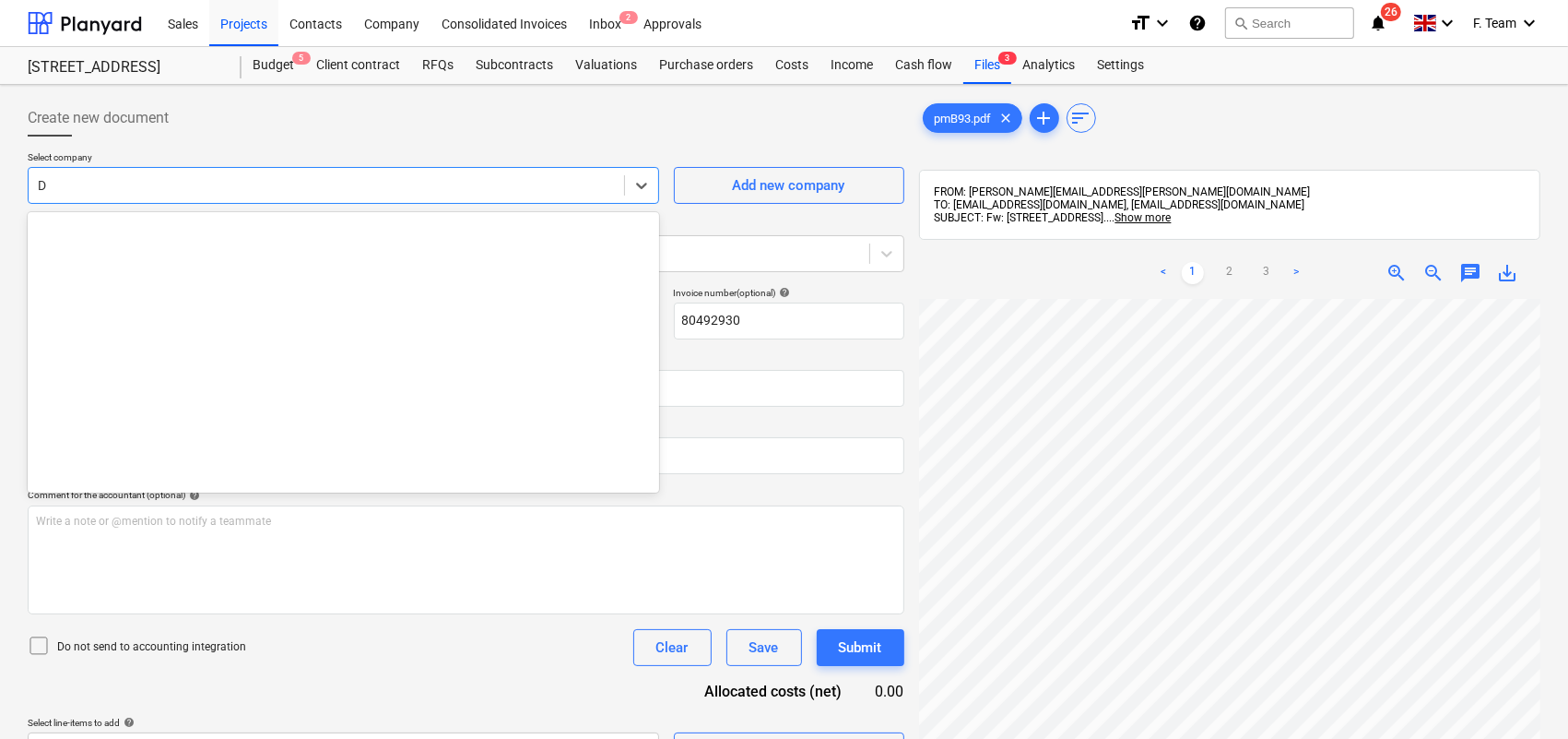
scroll to position [5726, 0]
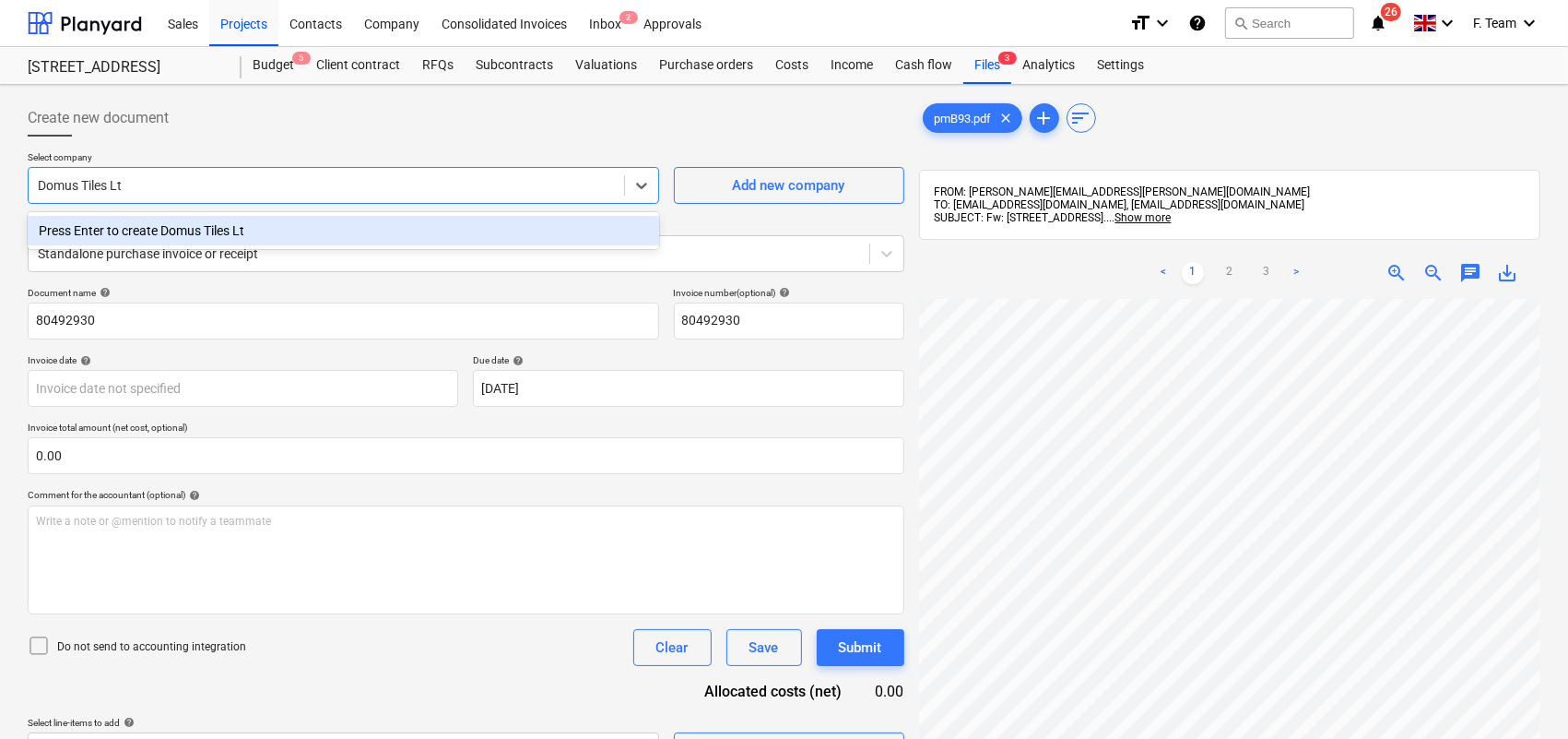
type input "Domus Tiles Ltd"
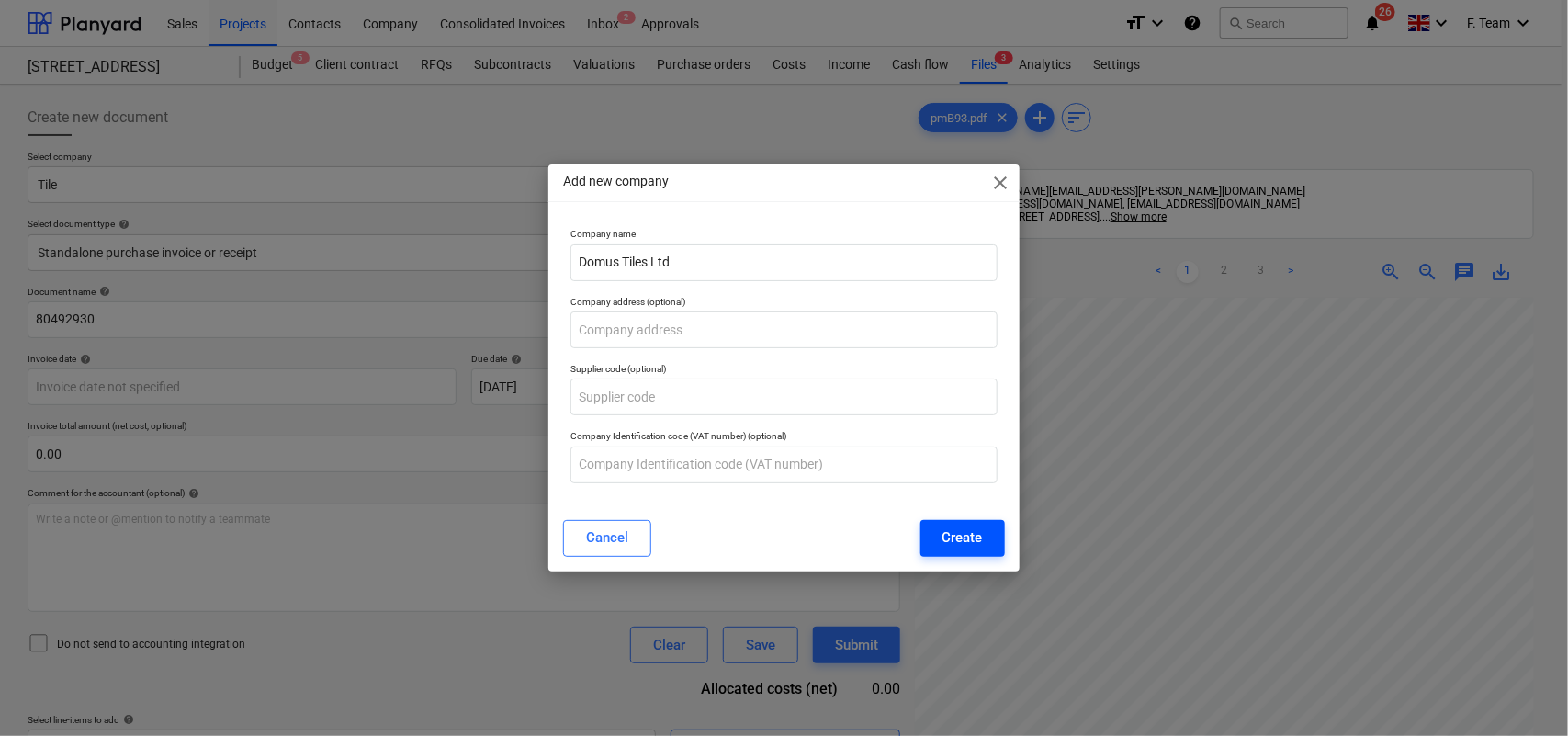
click at [953, 544] on div "Create" at bounding box center [962, 537] width 40 height 24
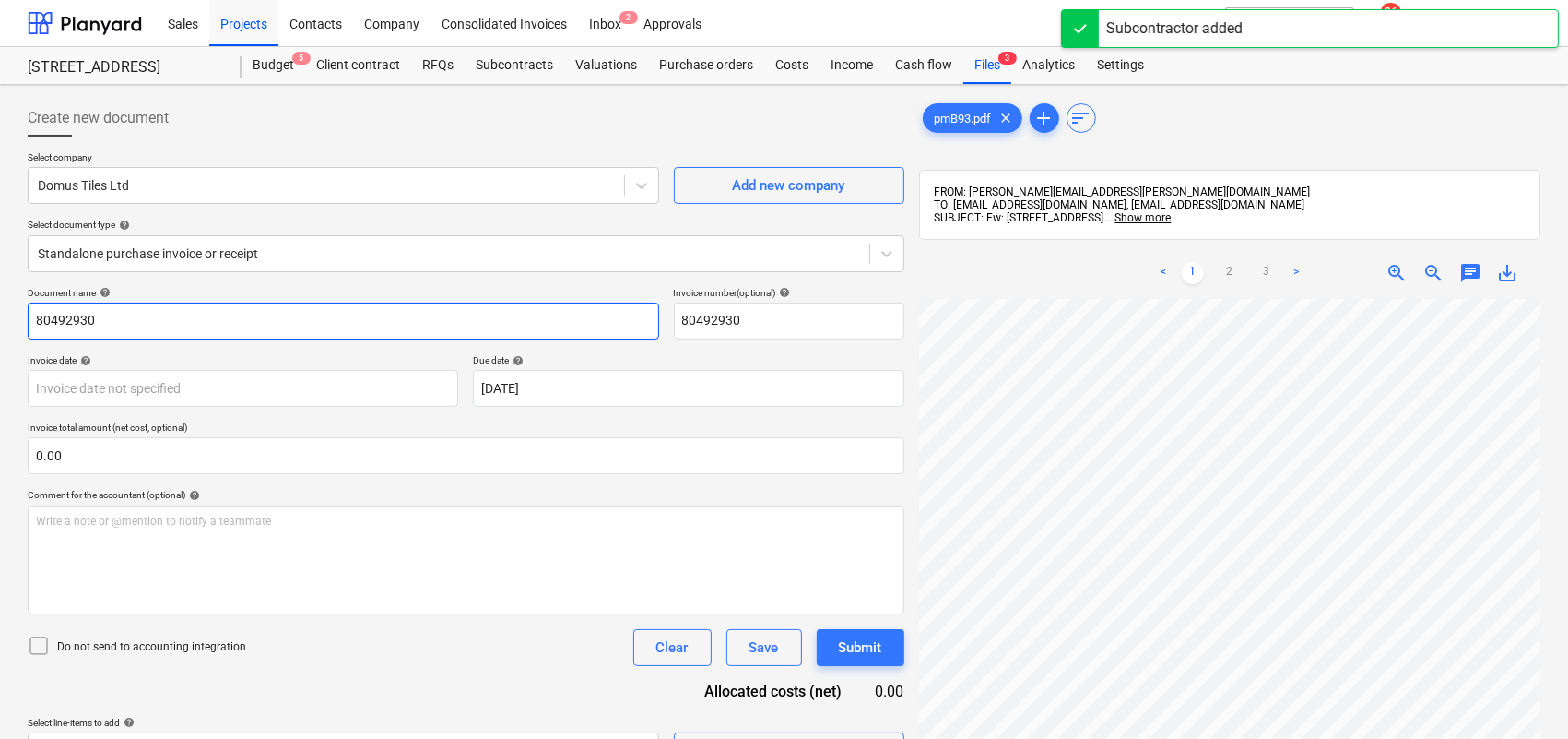
click at [121, 310] on input "80492930" at bounding box center [343, 321] width 631 height 37
drag, startPoint x: 121, startPoint y: 319, endPoint x: 0, endPoint y: 298, distance: 122.8
click at [0, 298] on div "Create new document Select company Domus Tiles Ltd Add new company Select docum…" at bounding box center [784, 542] width 1568 height 915
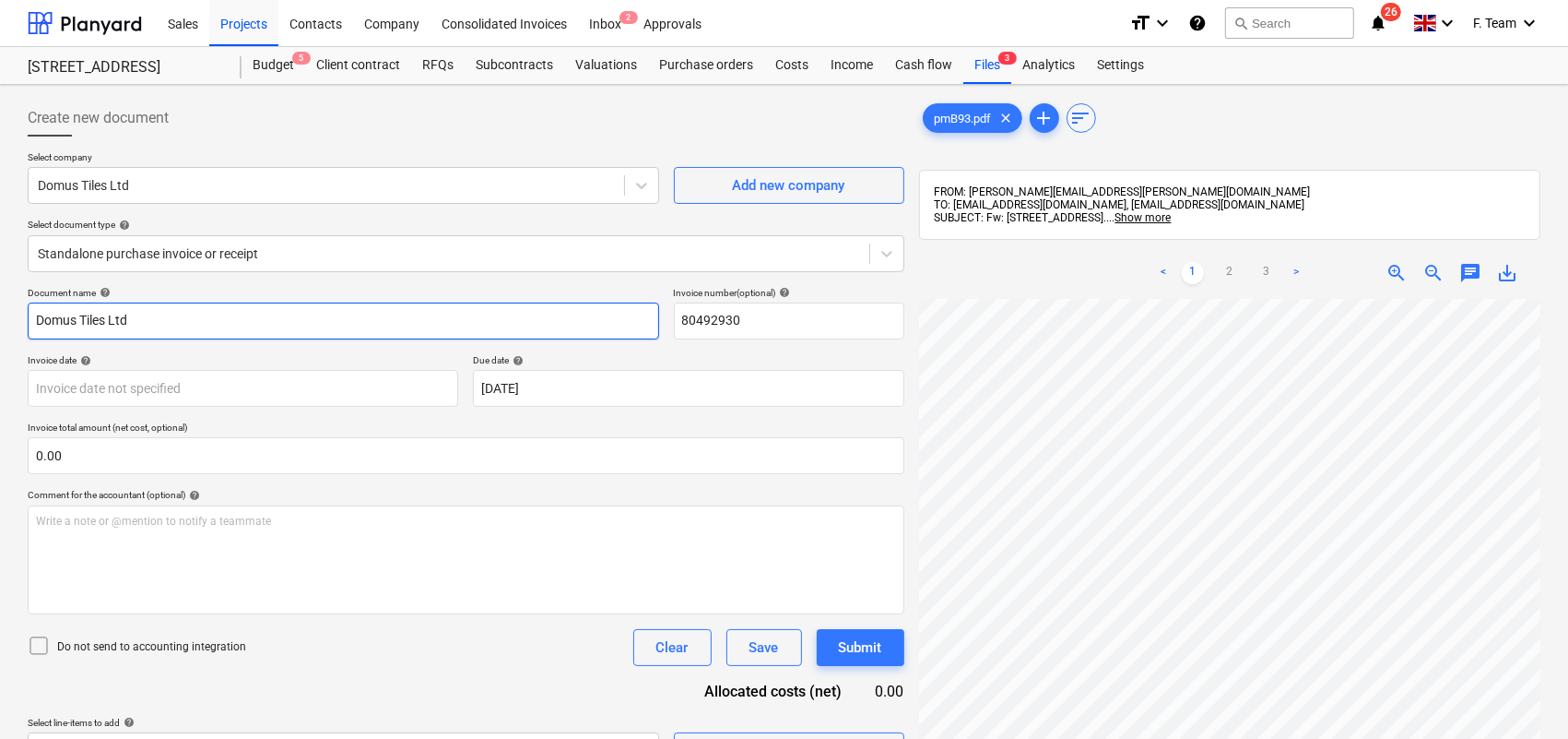
type input "Domus Tiles Ltd"
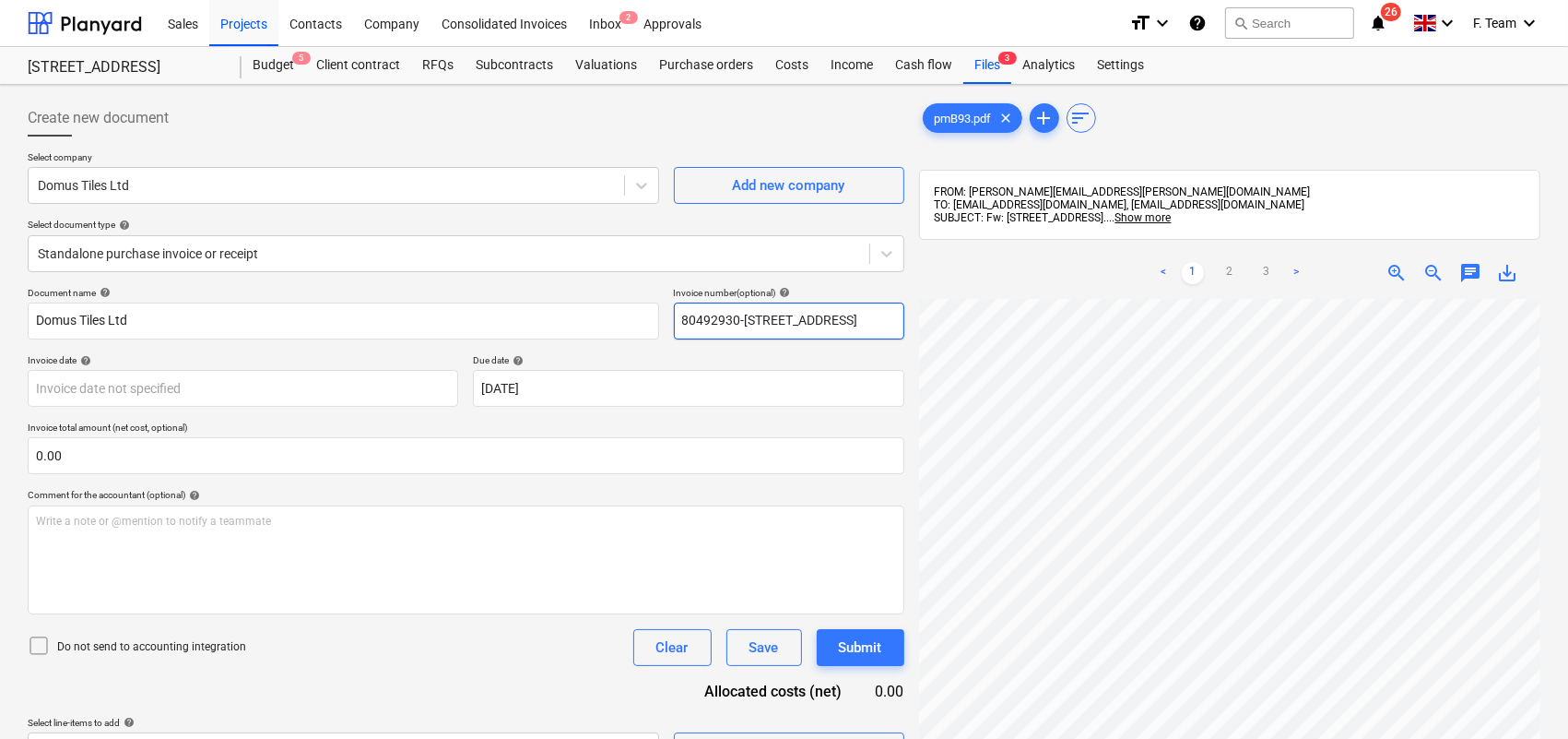
type input "80492930-[STREET_ADDRESS]"
click at [107, 385] on body "Sales Projects Contacts Company Consolidated Invoices Inbox 2 Approvals format_…" at bounding box center [784, 369] width 1568 height 739
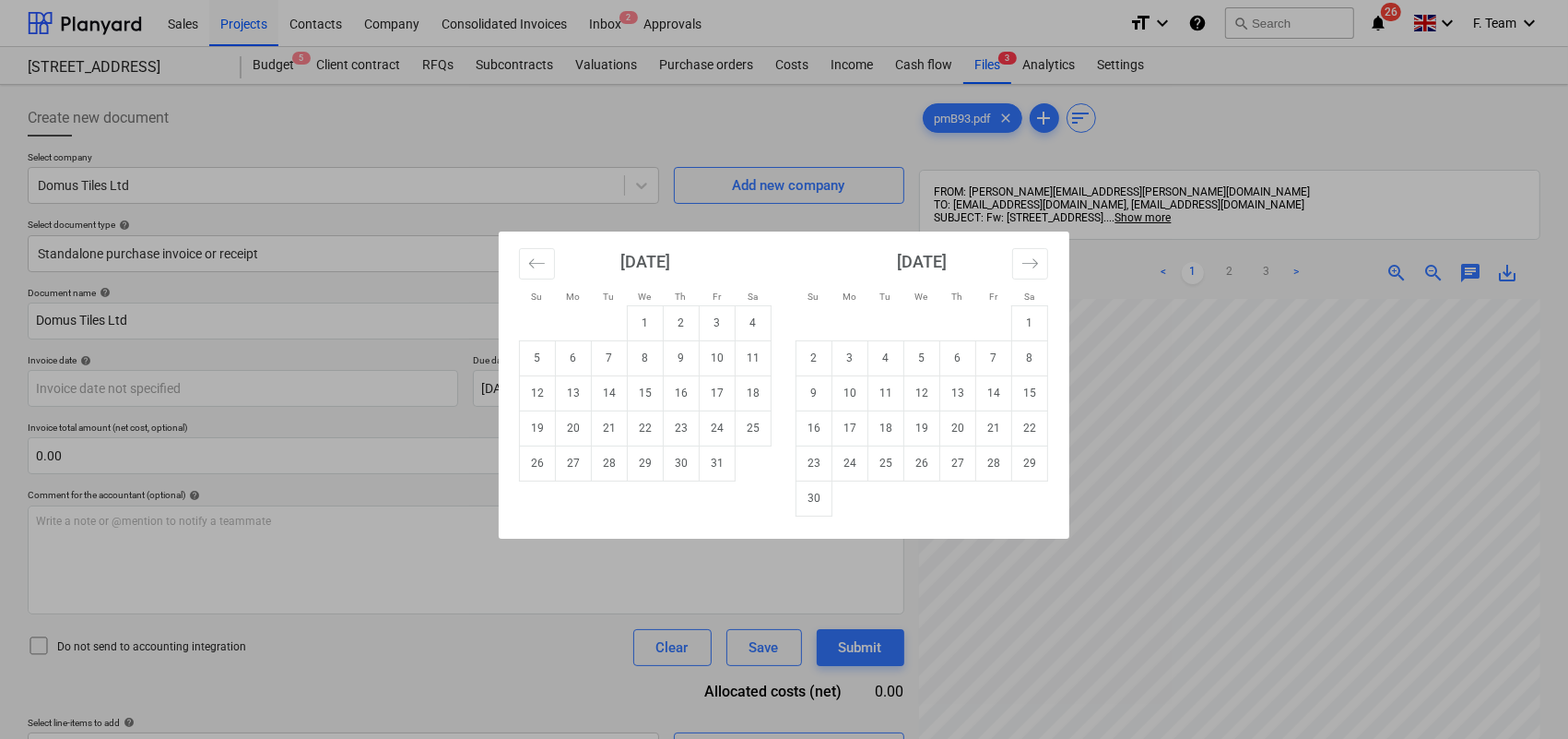
click at [75, 387] on div "Su Mo Tu We Th Fr Sa Su Mo Tu We Th Fr Sa [DATE] 1 2 3 4 5 6 7 8 9 10 11 12 13 …" at bounding box center [784, 369] width 1568 height 739
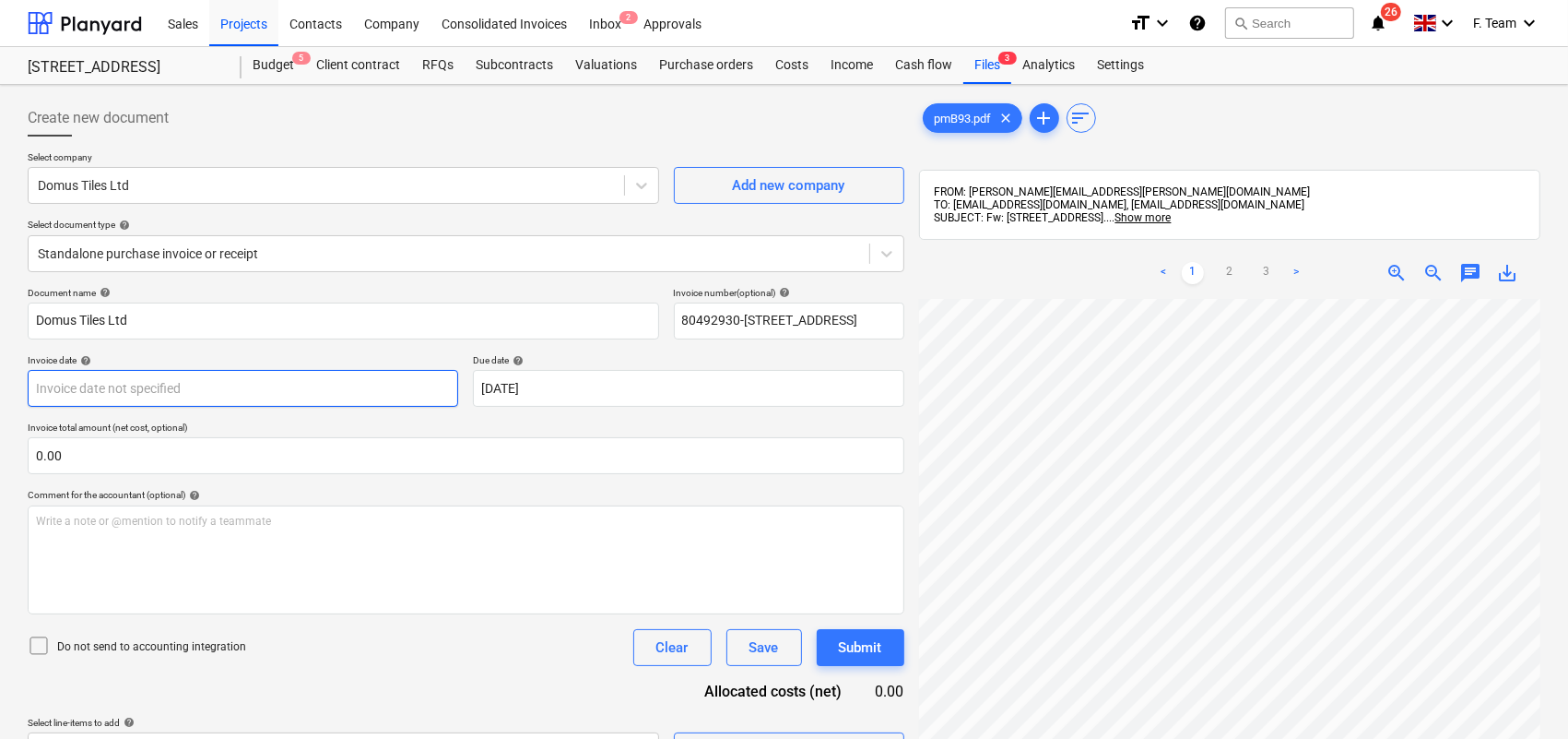
click at [191, 388] on body "Sales Projects Contacts Company Consolidated Invoices Inbox 2 Approvals format_…" at bounding box center [784, 369] width 1568 height 739
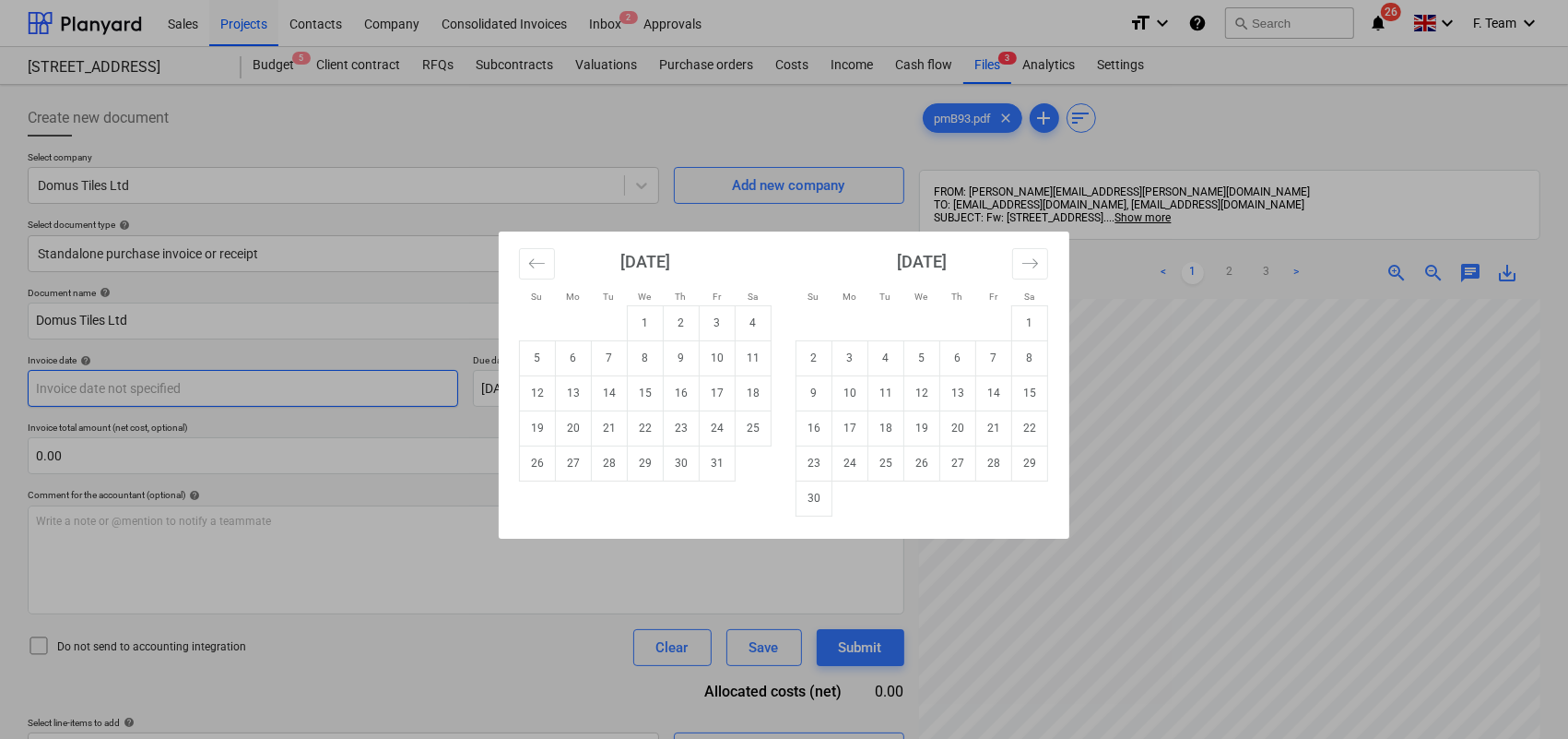
click at [646, 394] on td "15" at bounding box center [646, 392] width 36 height 35
type input "[DATE]"
click at [646, 394] on body "Sales Projects Contacts Company Consolidated Invoices Inbox 2 Approvals format_…" at bounding box center [784, 369] width 1568 height 739
click at [992, 395] on td "14" at bounding box center [994, 392] width 36 height 35
type input "[DATE]"
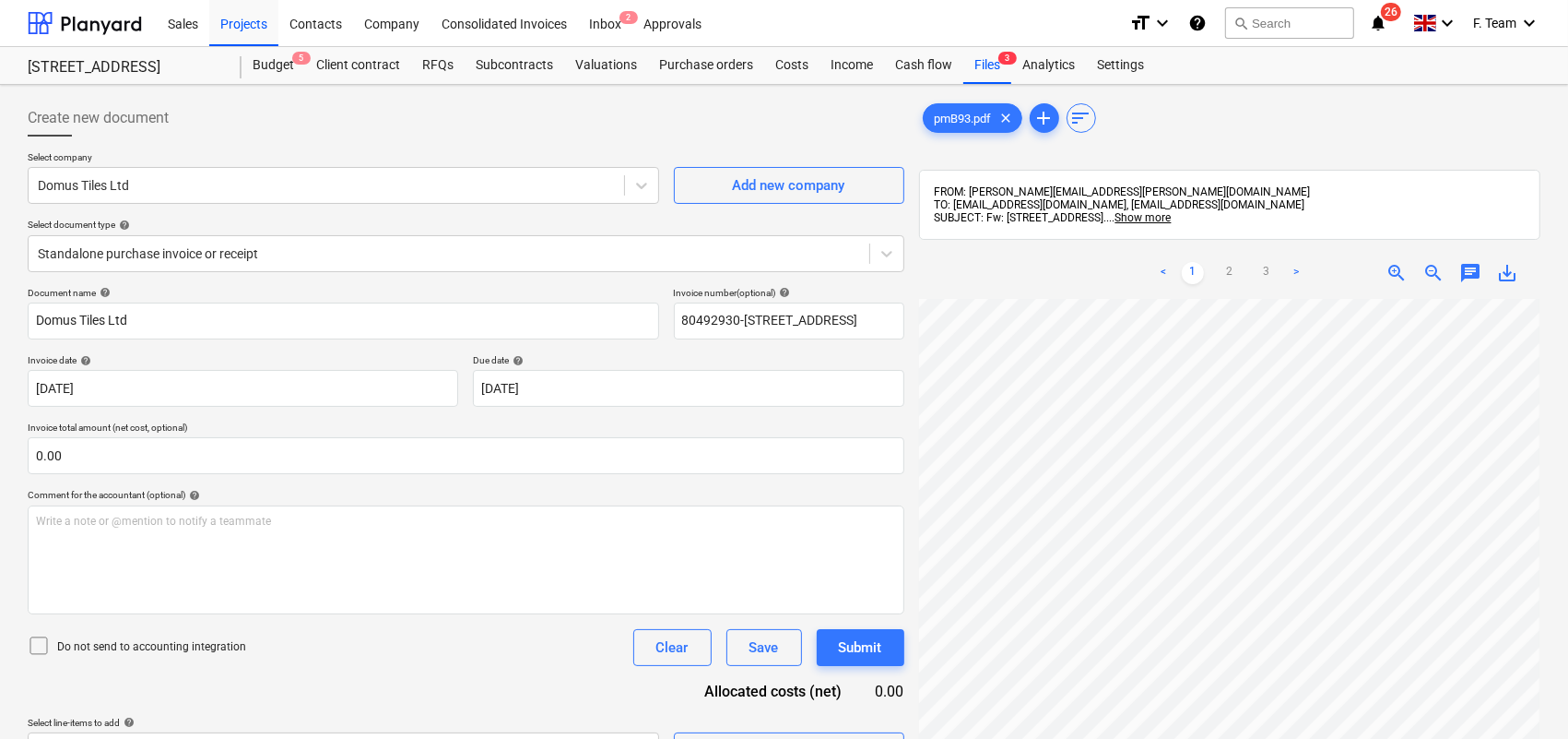
scroll to position [384, 346]
click at [1267, 265] on link "3" at bounding box center [1266, 273] width 22 height 22
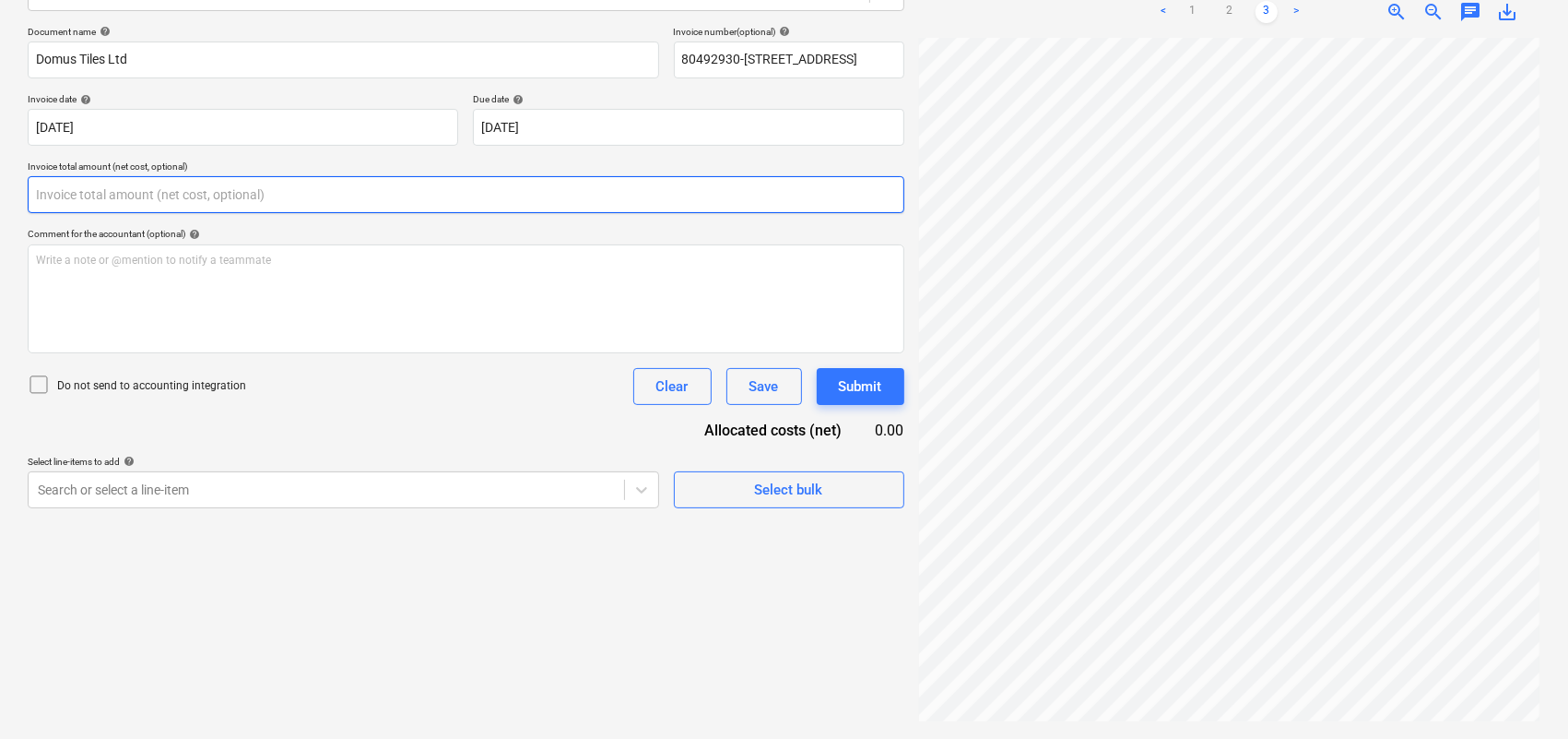
drag, startPoint x: 86, startPoint y: 197, endPoint x: 0, endPoint y: 200, distance: 86.1
click at [0, 200] on div "Create new document Select company Domus Tiles Ltd Add new company Select docum…" at bounding box center [784, 281] width 1568 height 915
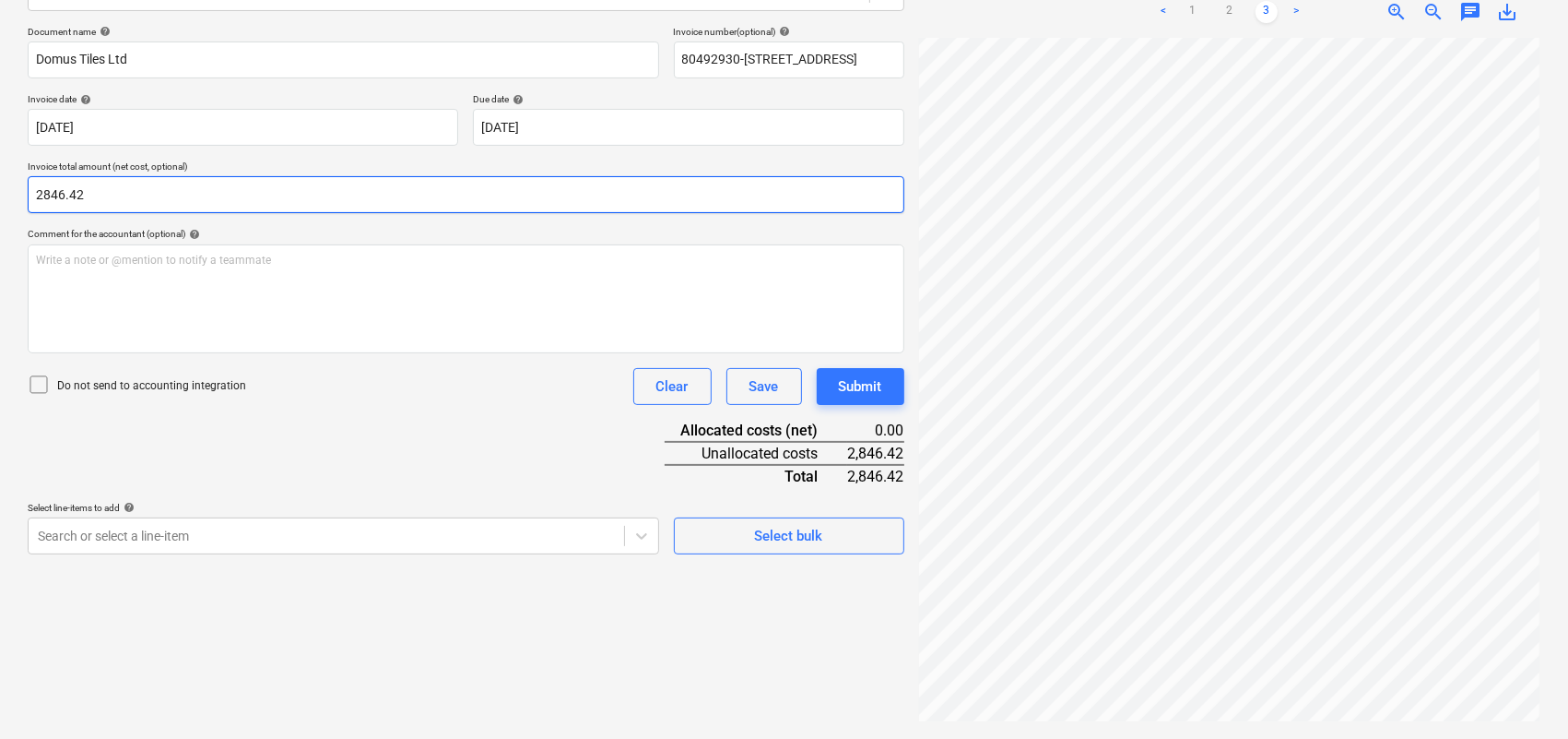
scroll to position [0, 346]
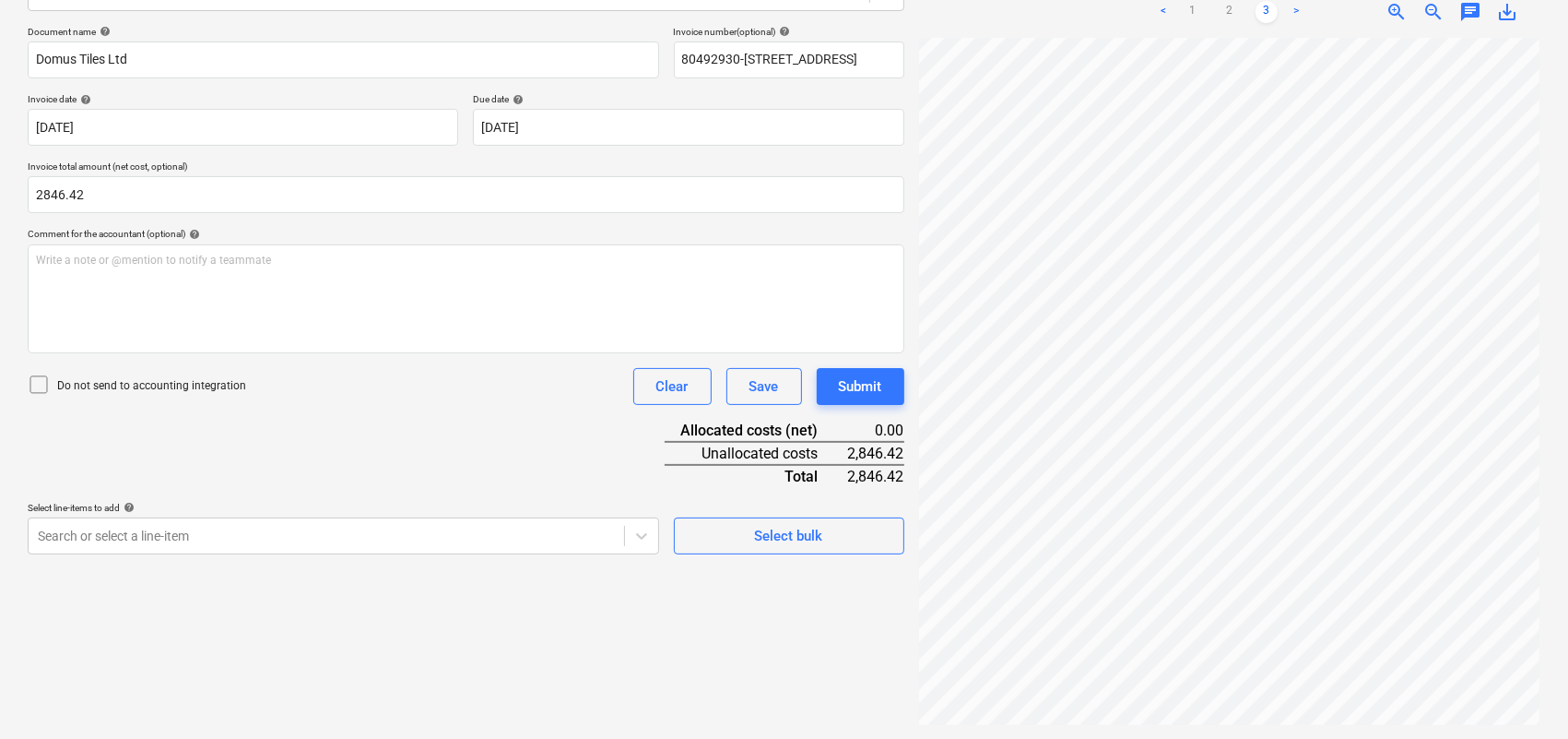
type input "2,846.42"
click at [1029, 693] on div "pmB93.pdf clear add sort FROM: [PERSON_NAME][EMAIL_ADDRESS][PERSON_NAME][DOMAIN…" at bounding box center [1230, 281] width 636 height 901
click at [1227, 17] on link "2" at bounding box center [1230, 12] width 22 height 22
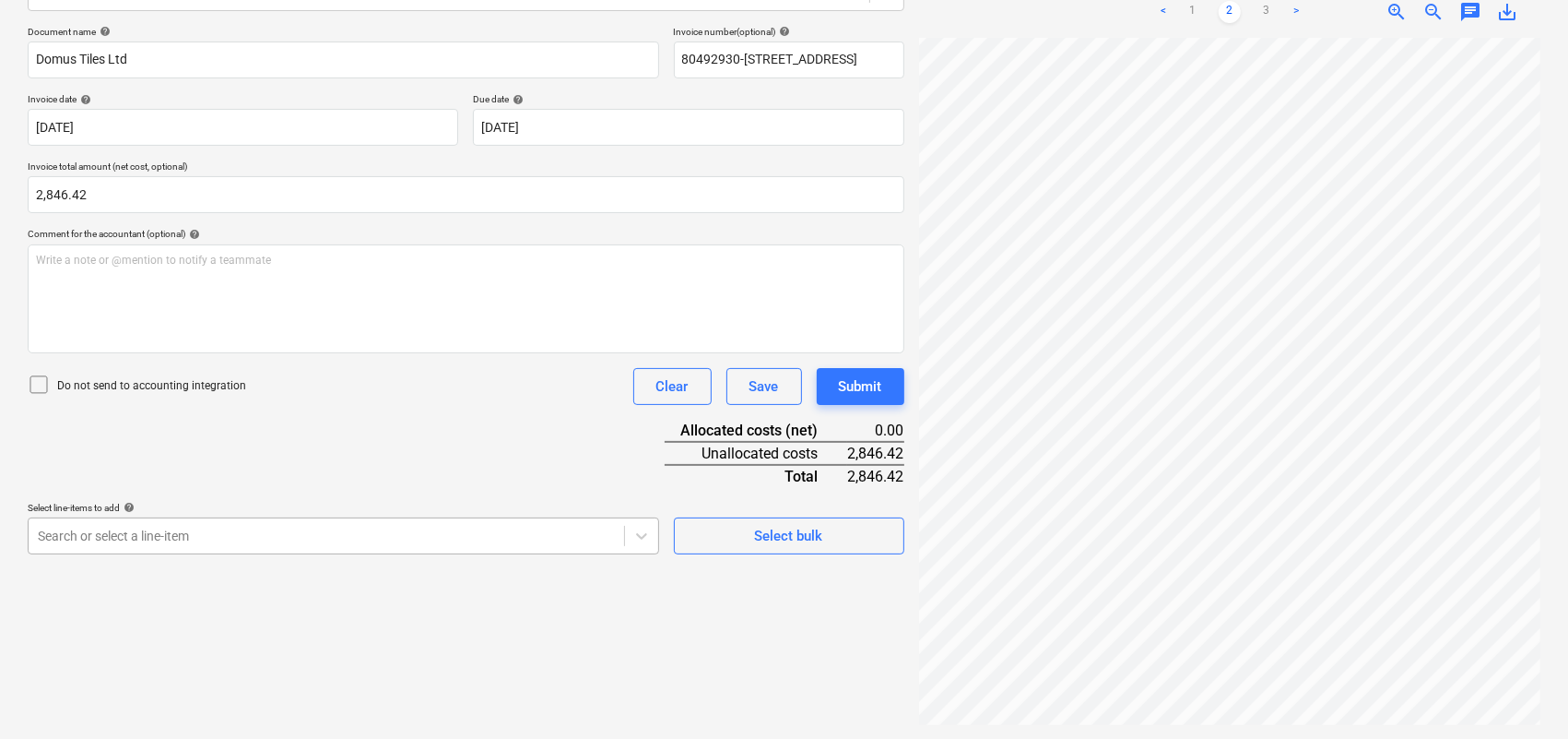
click at [189, 478] on body "Sales Projects Contacts Company Consolidated Invoices Inbox 2 Approvals format_…" at bounding box center [784, 108] width 1568 height 739
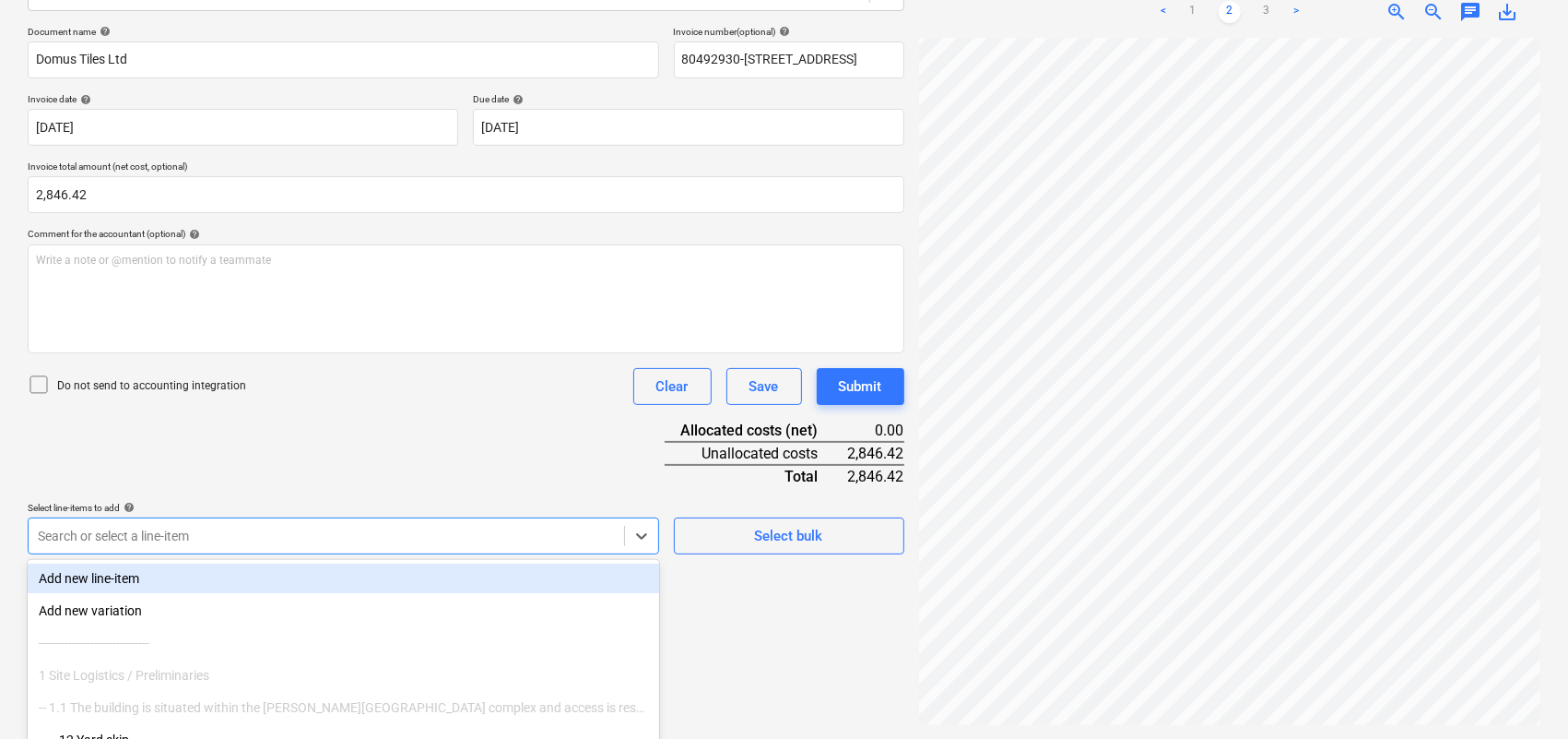
scroll to position [362, 0]
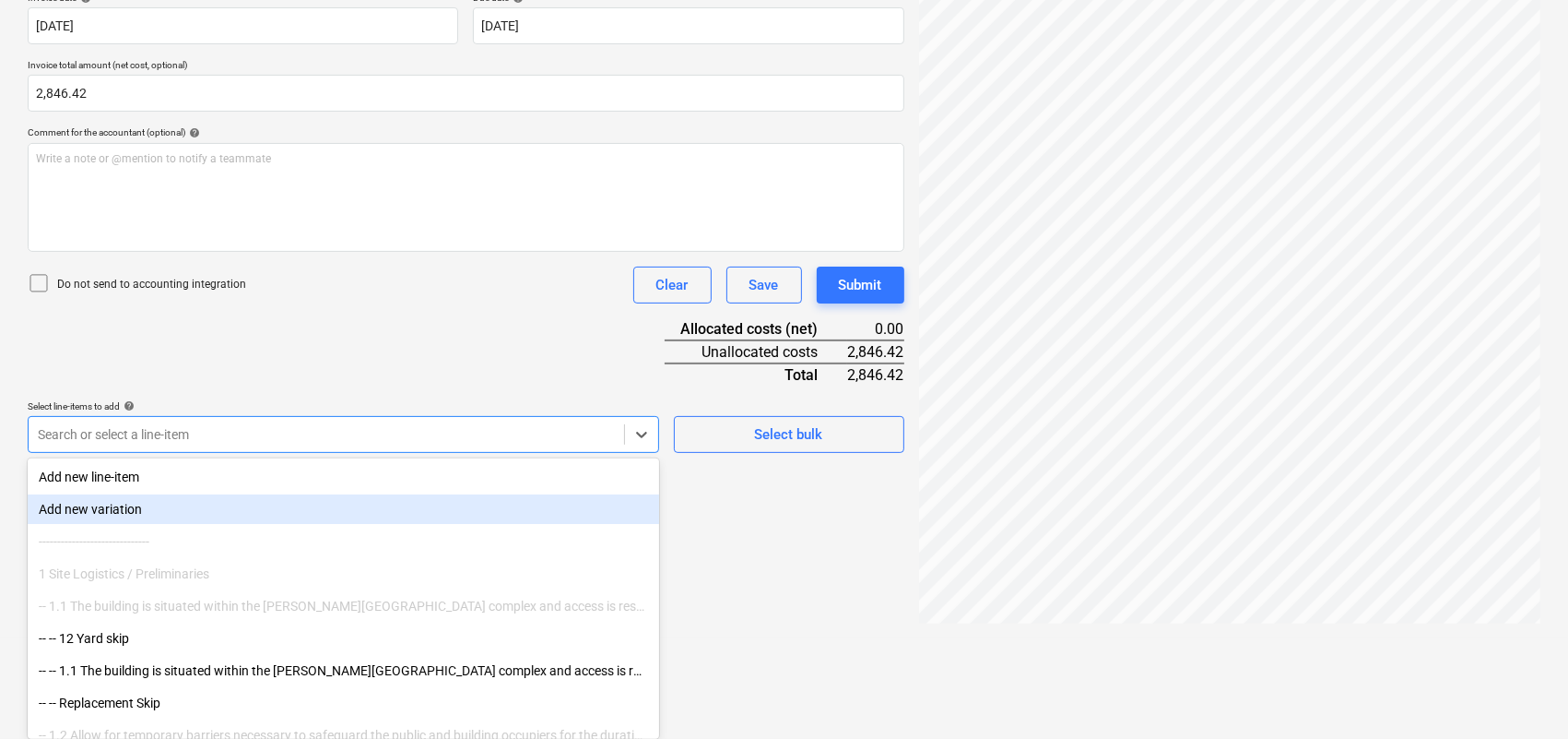
click at [76, 476] on div "Add new line-item" at bounding box center [343, 477] width 631 height 30
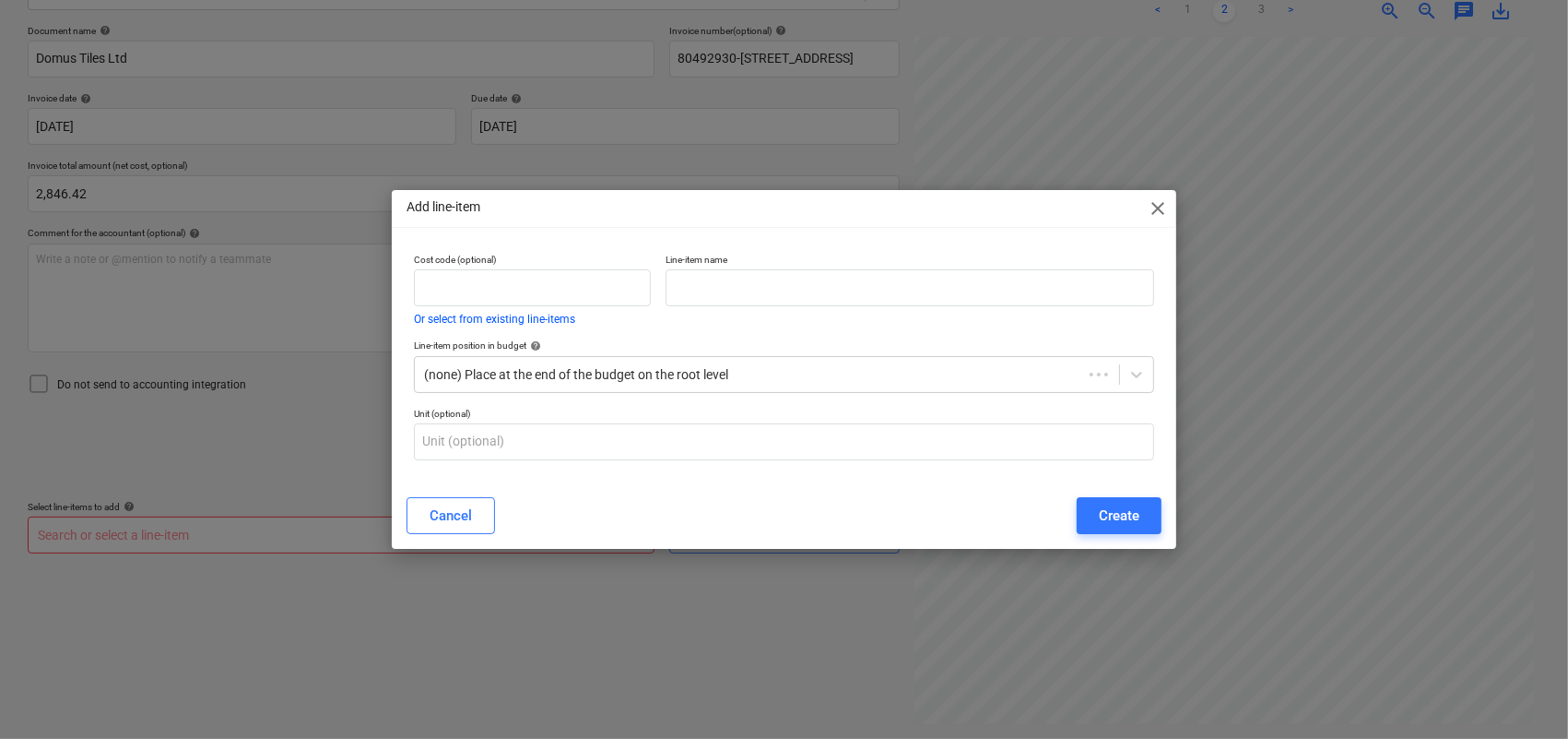
scroll to position [261, 0]
click at [706, 295] on input "text" at bounding box center [914, 287] width 491 height 37
type input "Da"
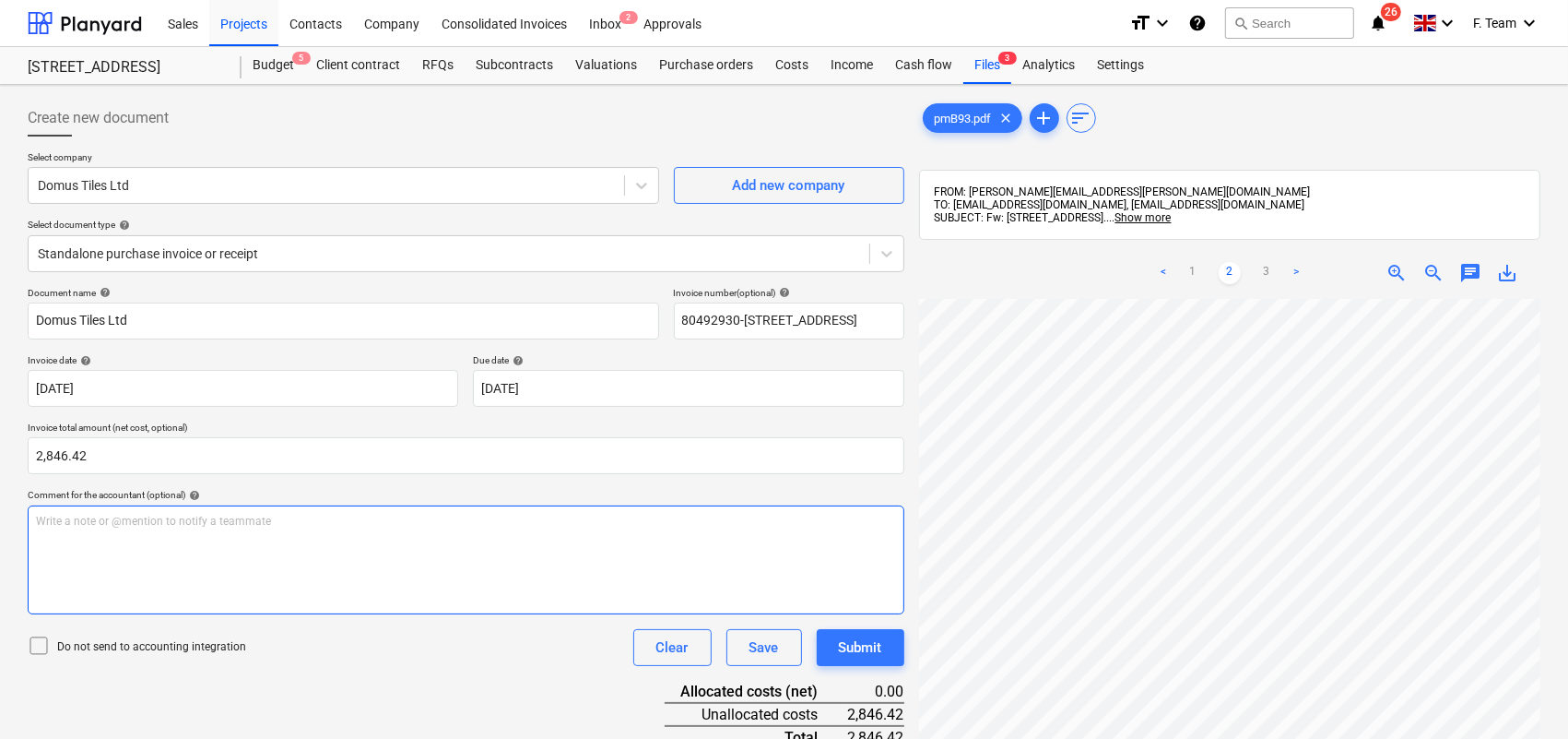
scroll to position [231, 0]
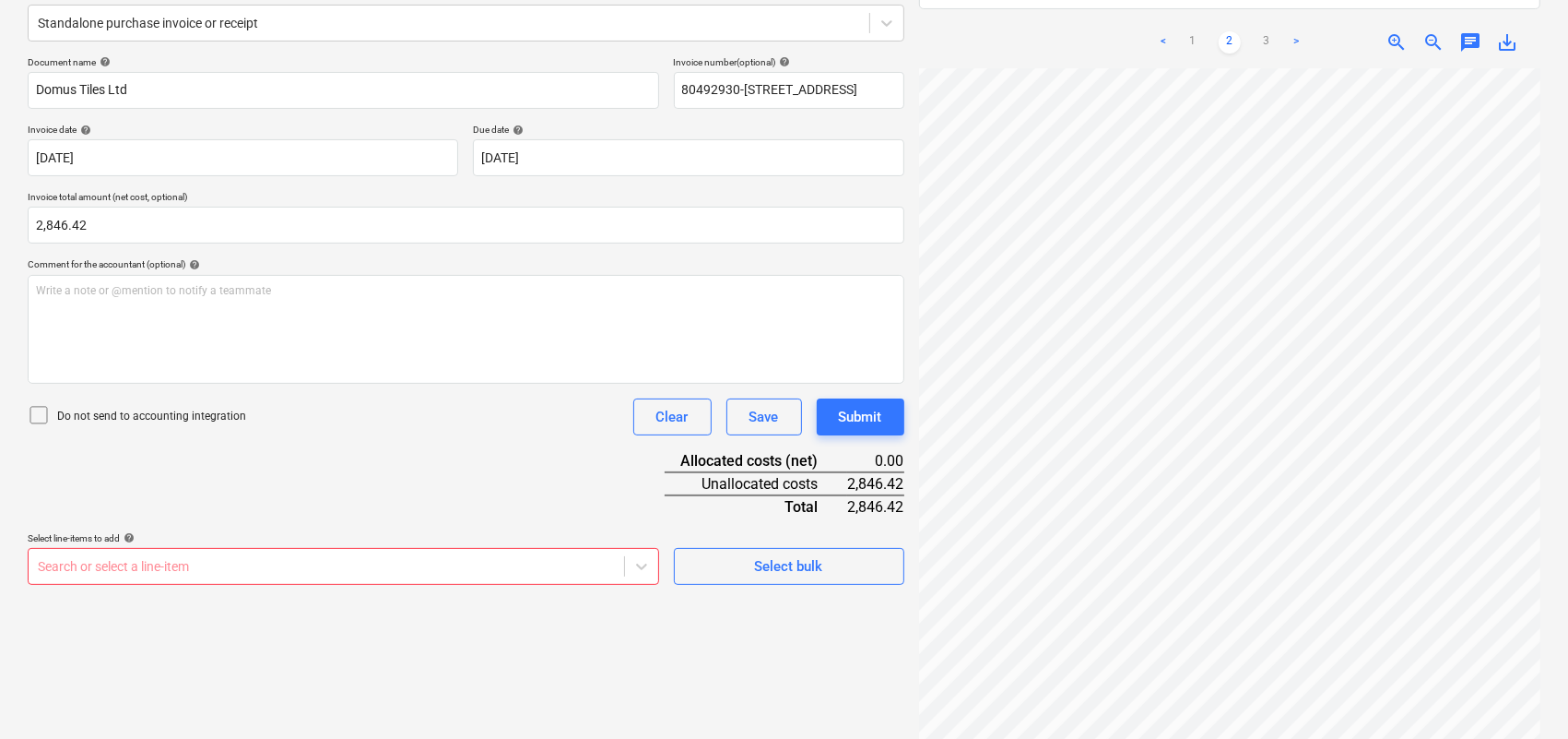
click at [100, 508] on body "Sales Projects Contacts Company Consolidated Invoices Inbox 2 Approvals format_…" at bounding box center [784, 139] width 1568 height 739
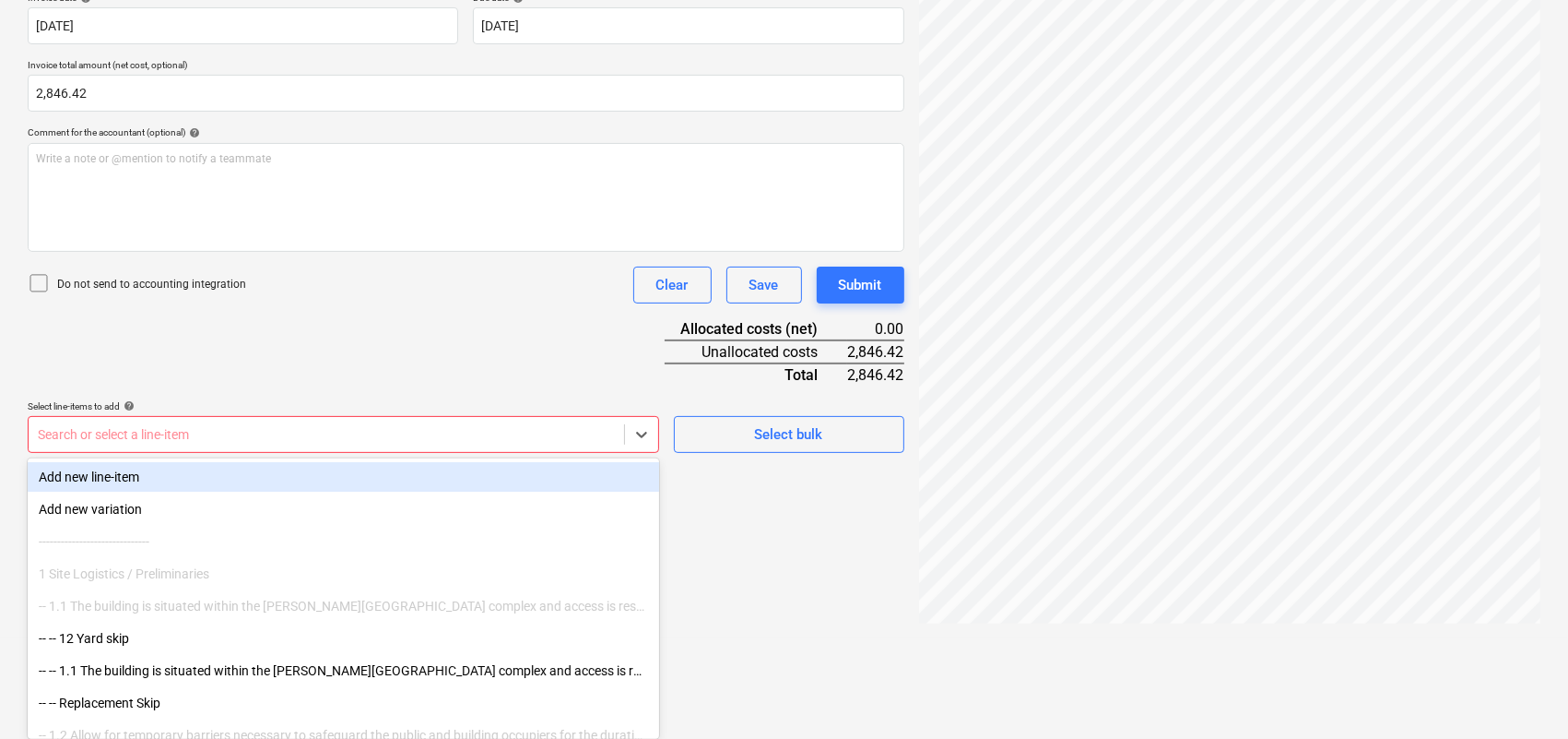
click at [76, 472] on div "Add new line-item" at bounding box center [343, 477] width 631 height 30
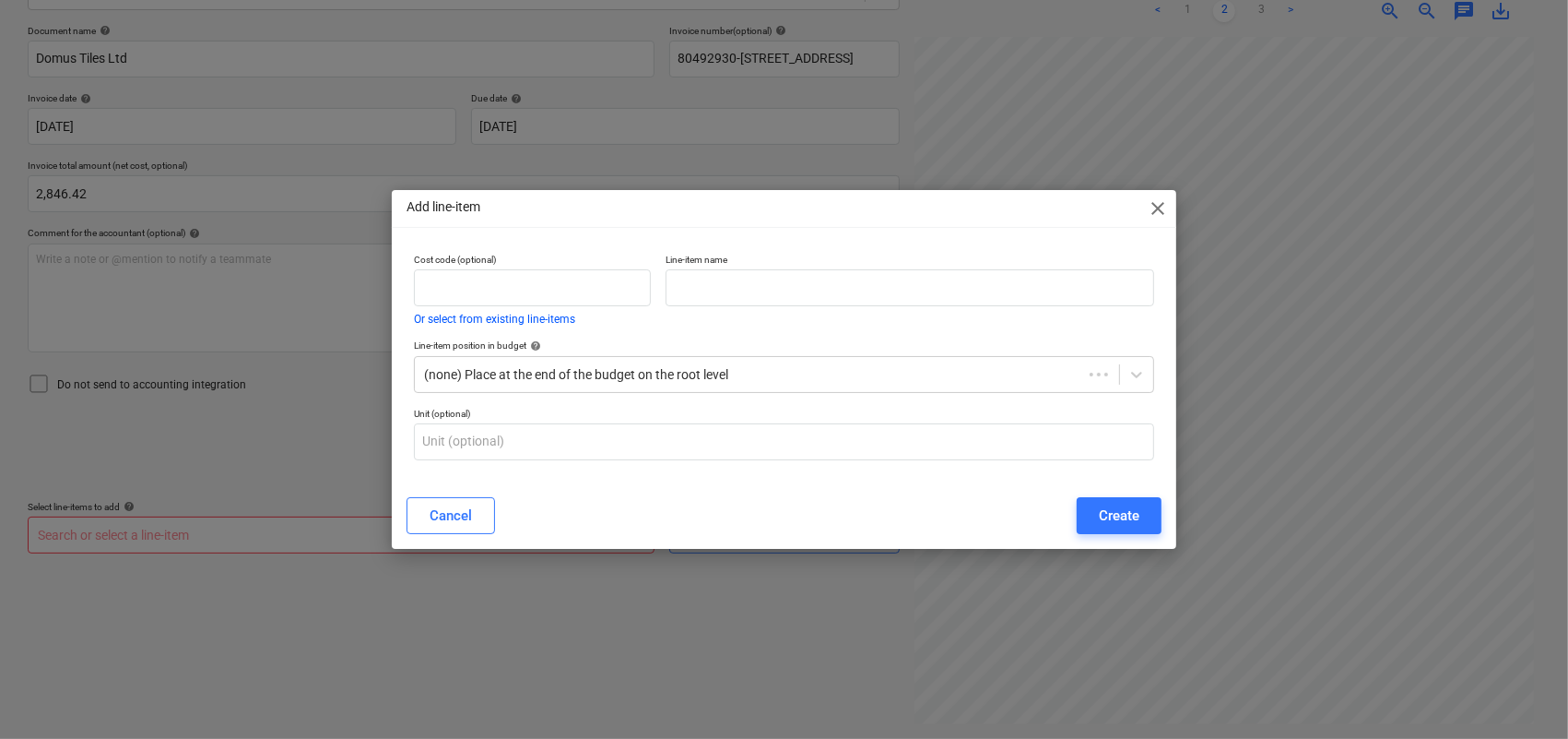
scroll to position [261, 0]
click at [738, 293] on input "text" at bounding box center [914, 287] width 491 height 37
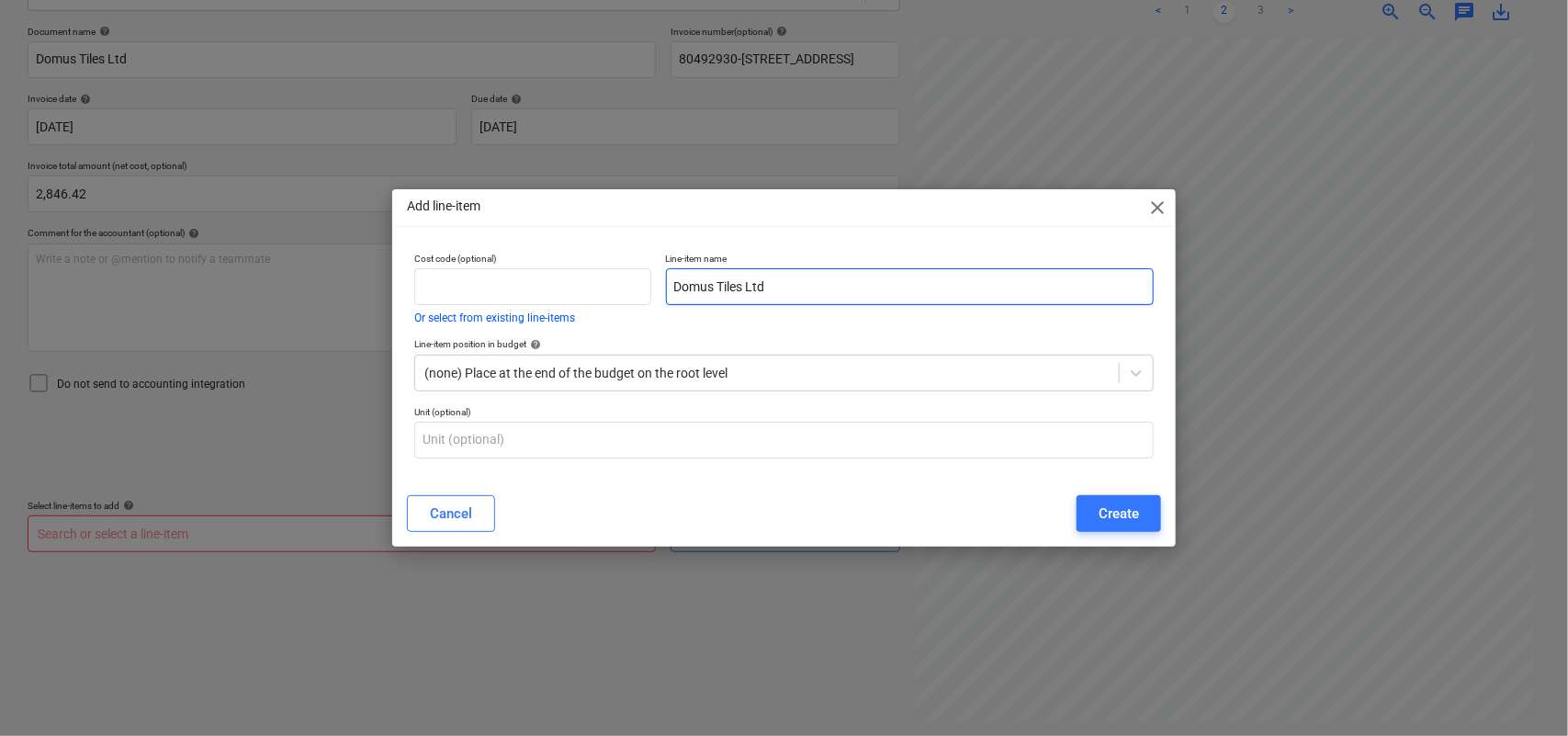
type input "Domus Tiles Ltd"
click at [617, 480] on div "Add line-item close Cost code (optional) Or select from existing line-items Lin…" at bounding box center [784, 368] width 784 height 358
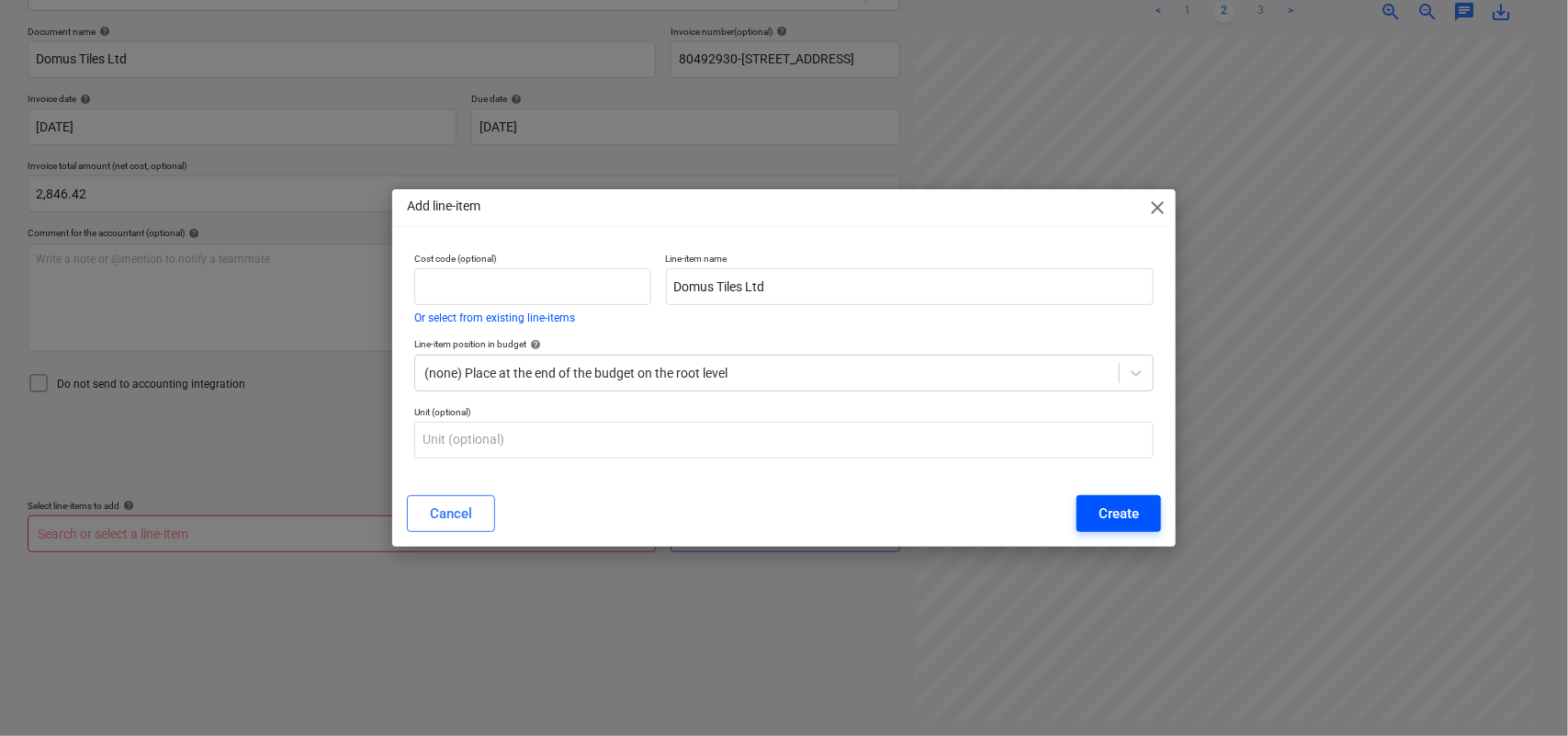
click at [1104, 524] on div "Create" at bounding box center [1119, 513] width 40 height 24
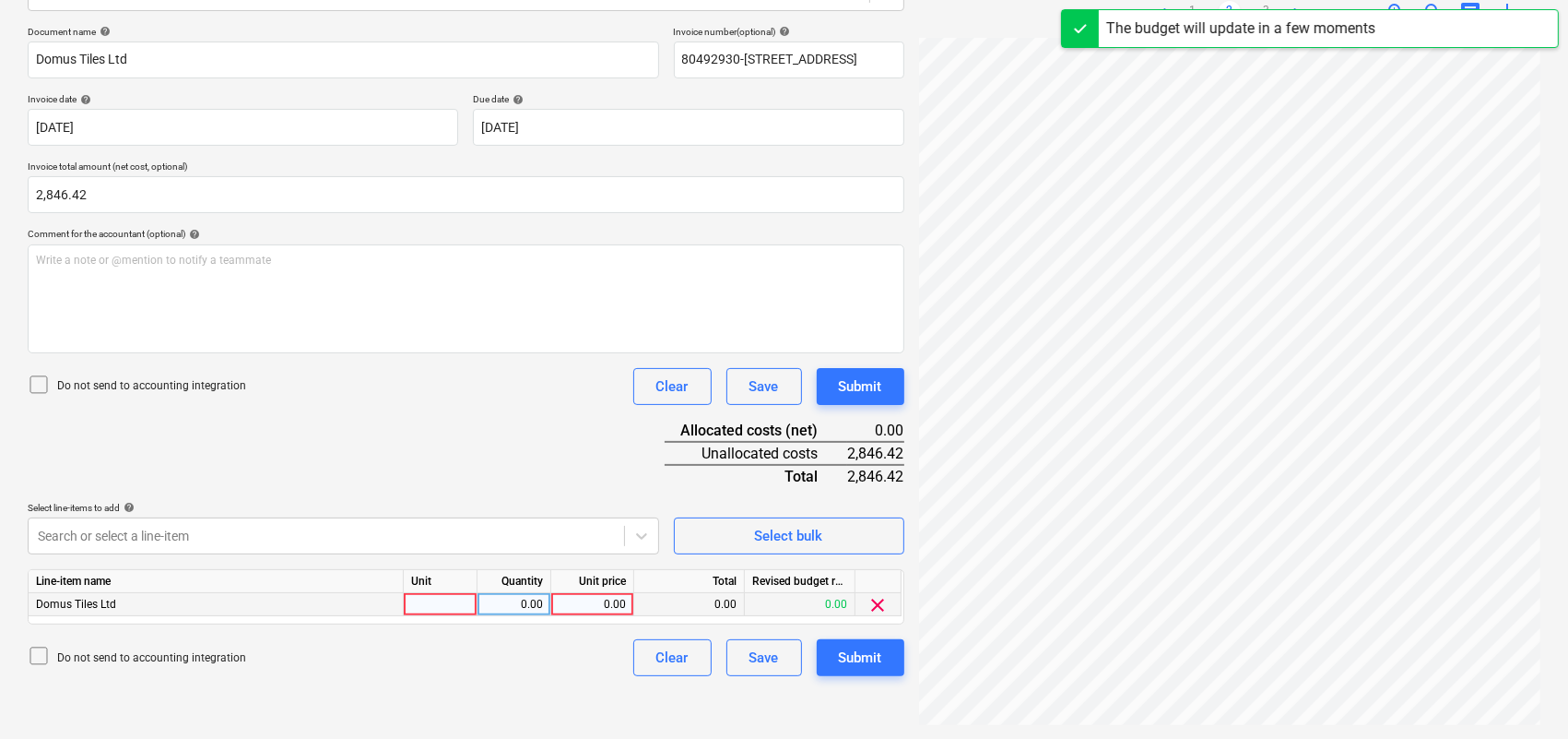
click at [454, 606] on div at bounding box center [440, 603] width 74 height 23
click at [470, 604] on div at bounding box center [440, 603] width 74 height 23
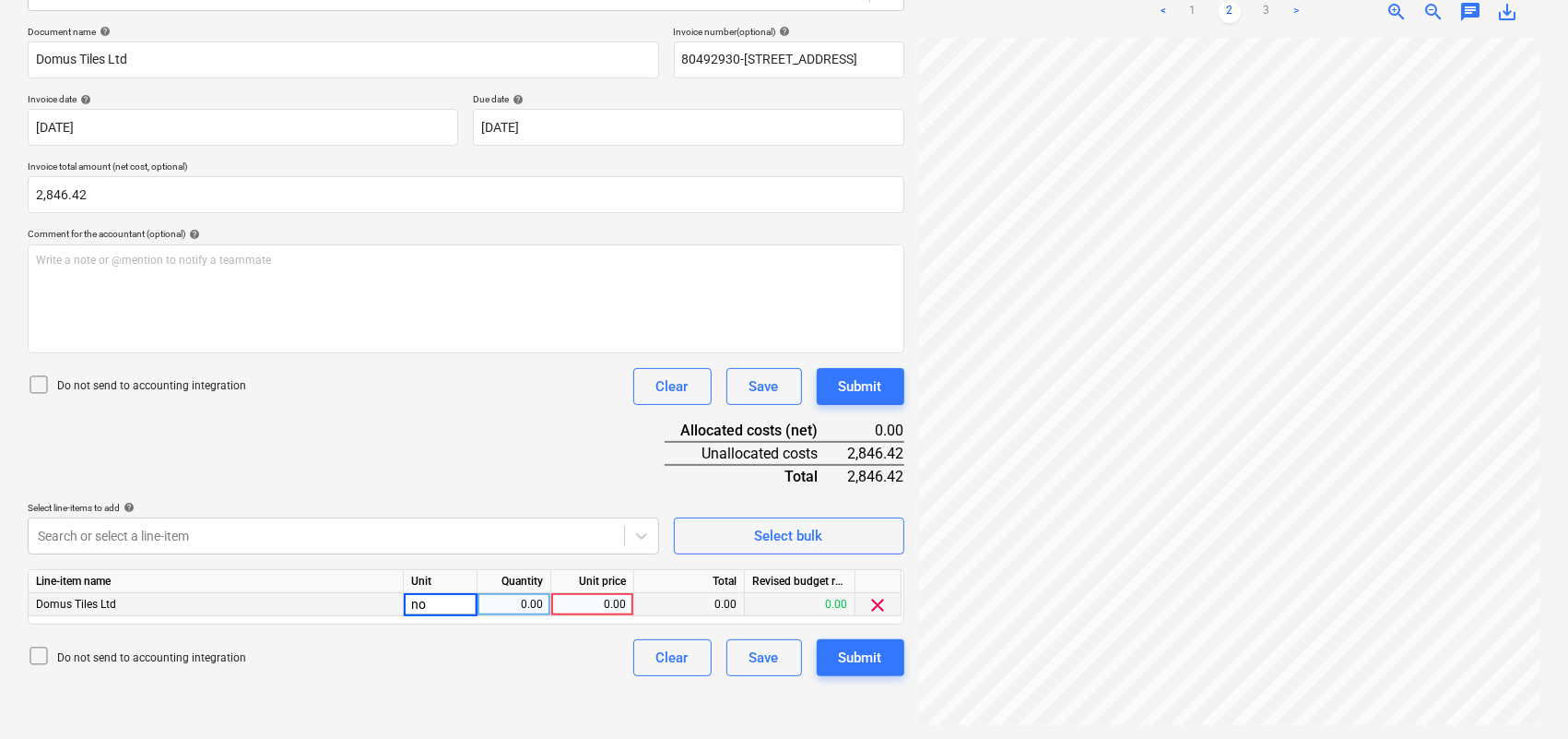
type input "nos"
click at [1263, 14] on link "3" at bounding box center [1266, 12] width 22 height 22
click at [570, 601] on div "0.00" at bounding box center [593, 603] width 67 height 23
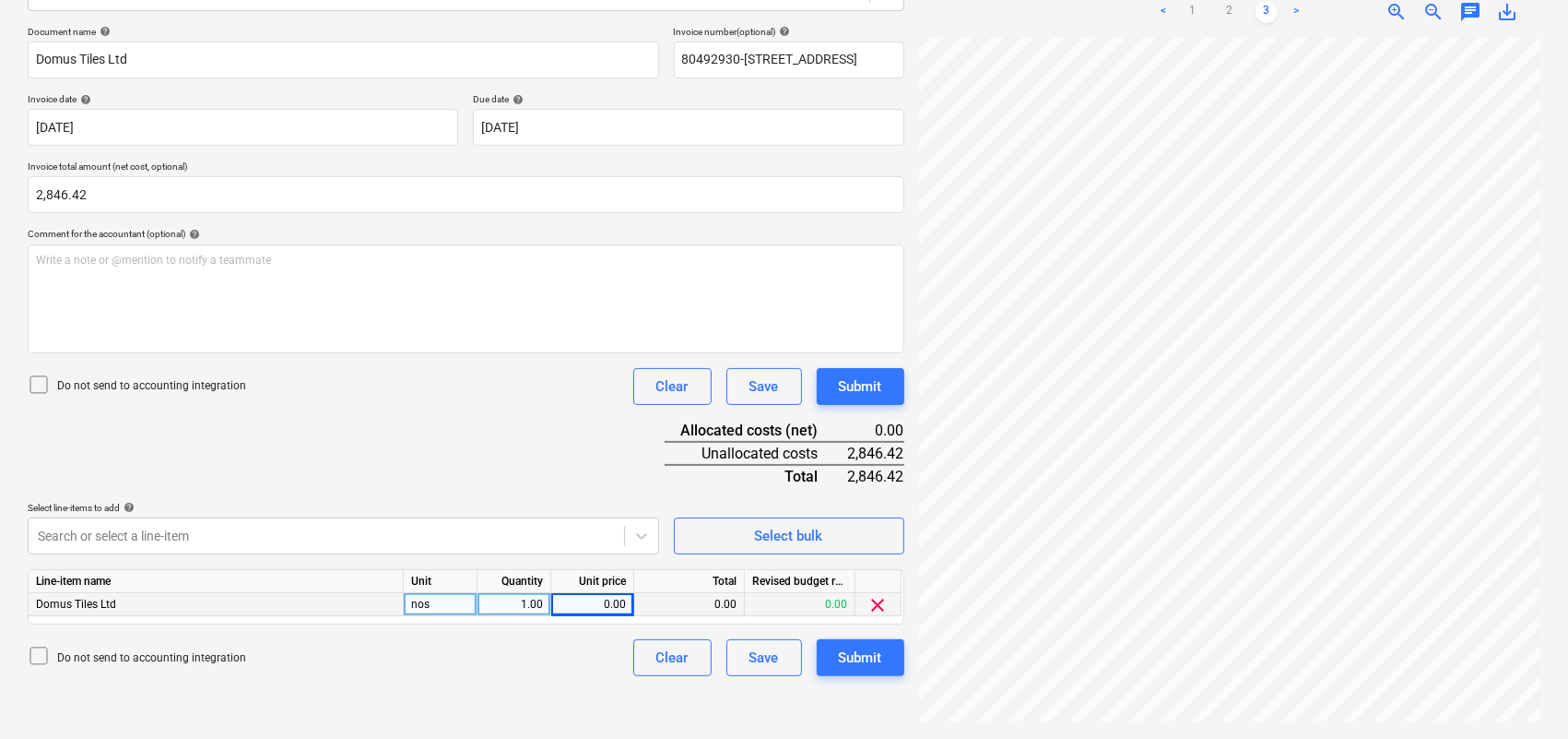
click at [1376, 689] on div at bounding box center [1230, 381] width 621 height 687
click at [600, 605] on div "0.00" at bounding box center [593, 603] width 67 height 23
type input "1186.01"
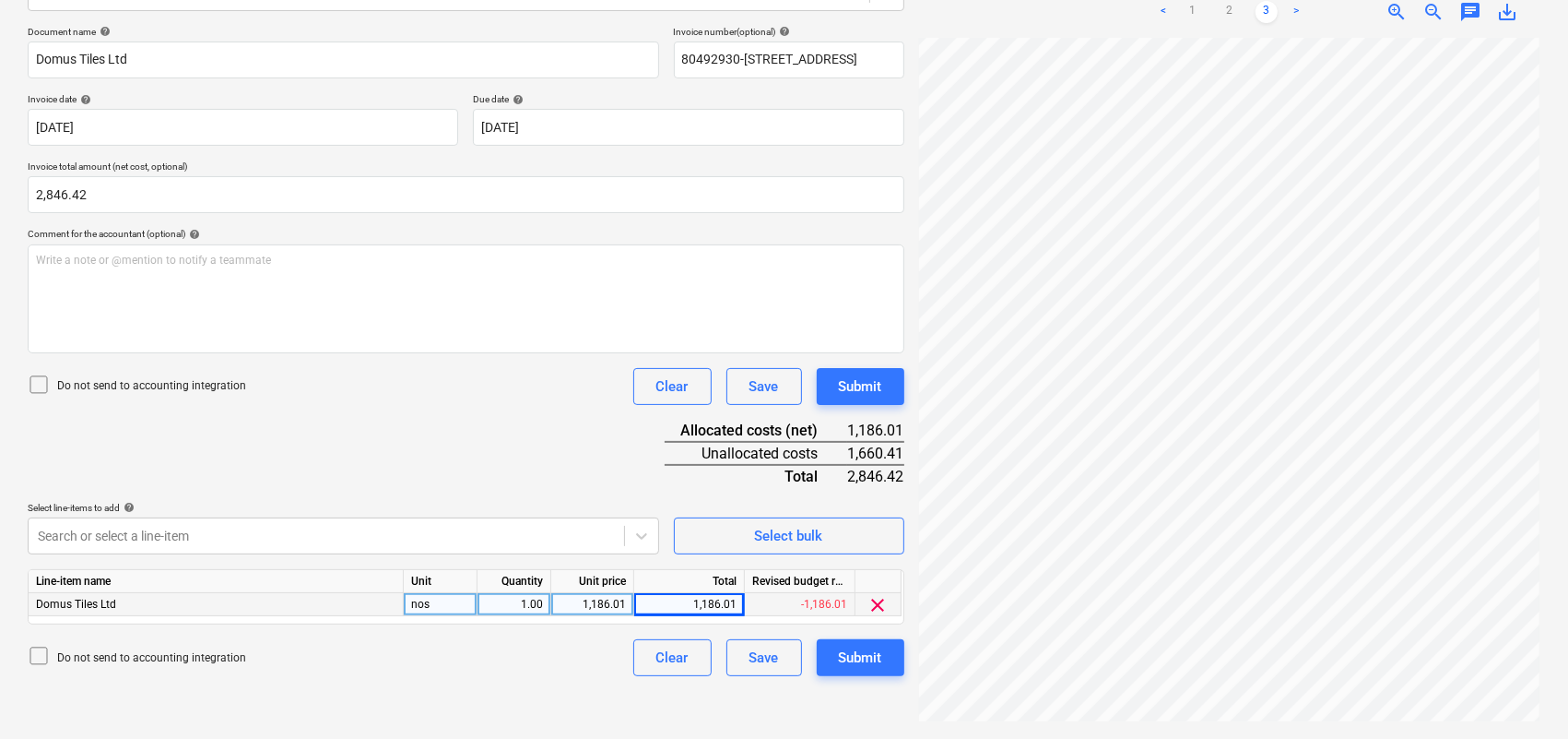
click at [897, 562] on div "Create new document Select company Domus Tiles Ltd Add new company Select docum…" at bounding box center [784, 281] width 1527 height 901
click at [589, 596] on div "1,186.01" at bounding box center [593, 603] width 67 height 23
click at [596, 604] on div "1,186.01" at bounding box center [593, 603] width 67 height 23
type input "2372."
click at [625, 604] on div "2,372.00" at bounding box center [593, 603] width 67 height 23
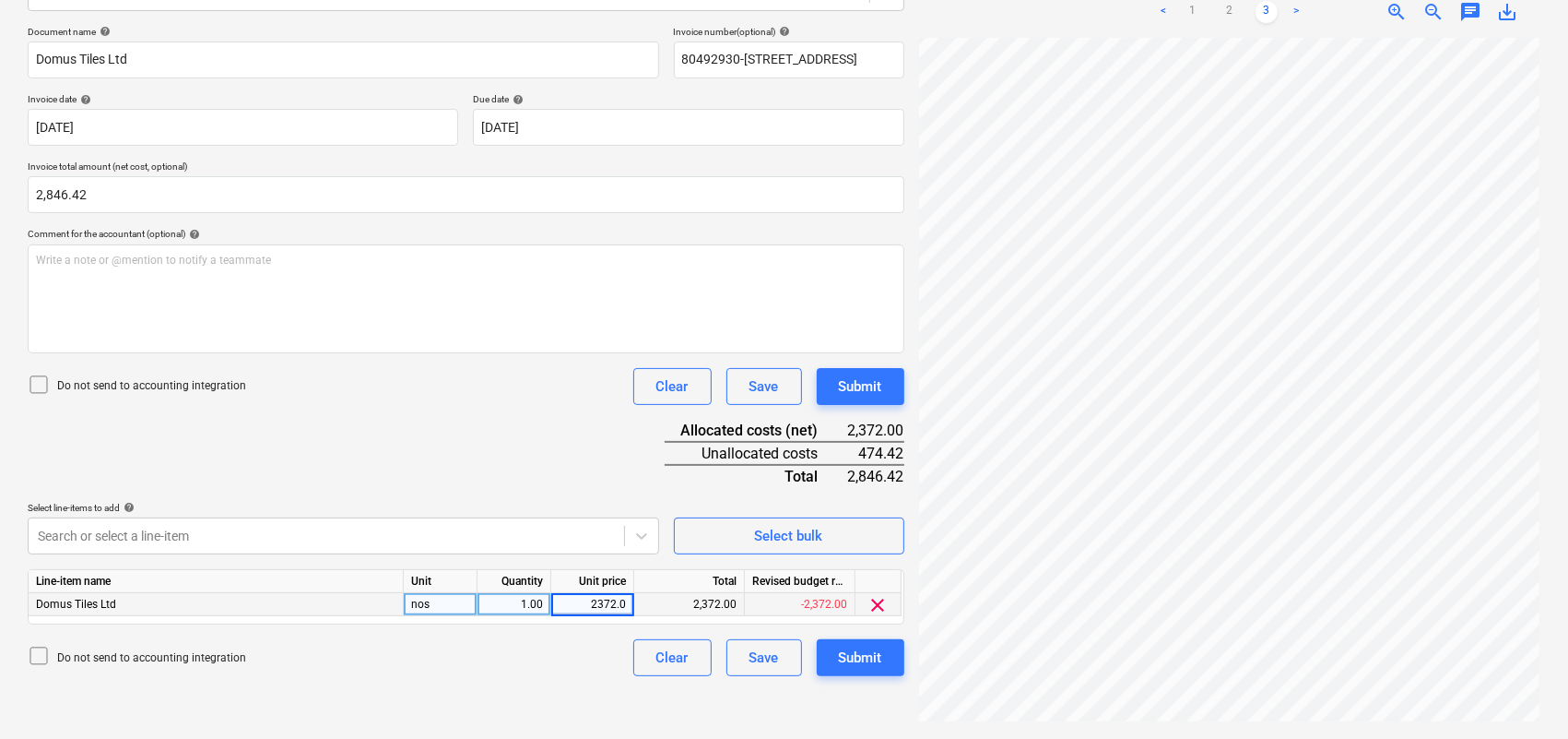
type input "2372.02"
click at [540, 475] on div "Document name help Domus Tiles Ltd Invoice number (optional) help 80492930-1 [G…" at bounding box center [466, 350] width 876 height 650
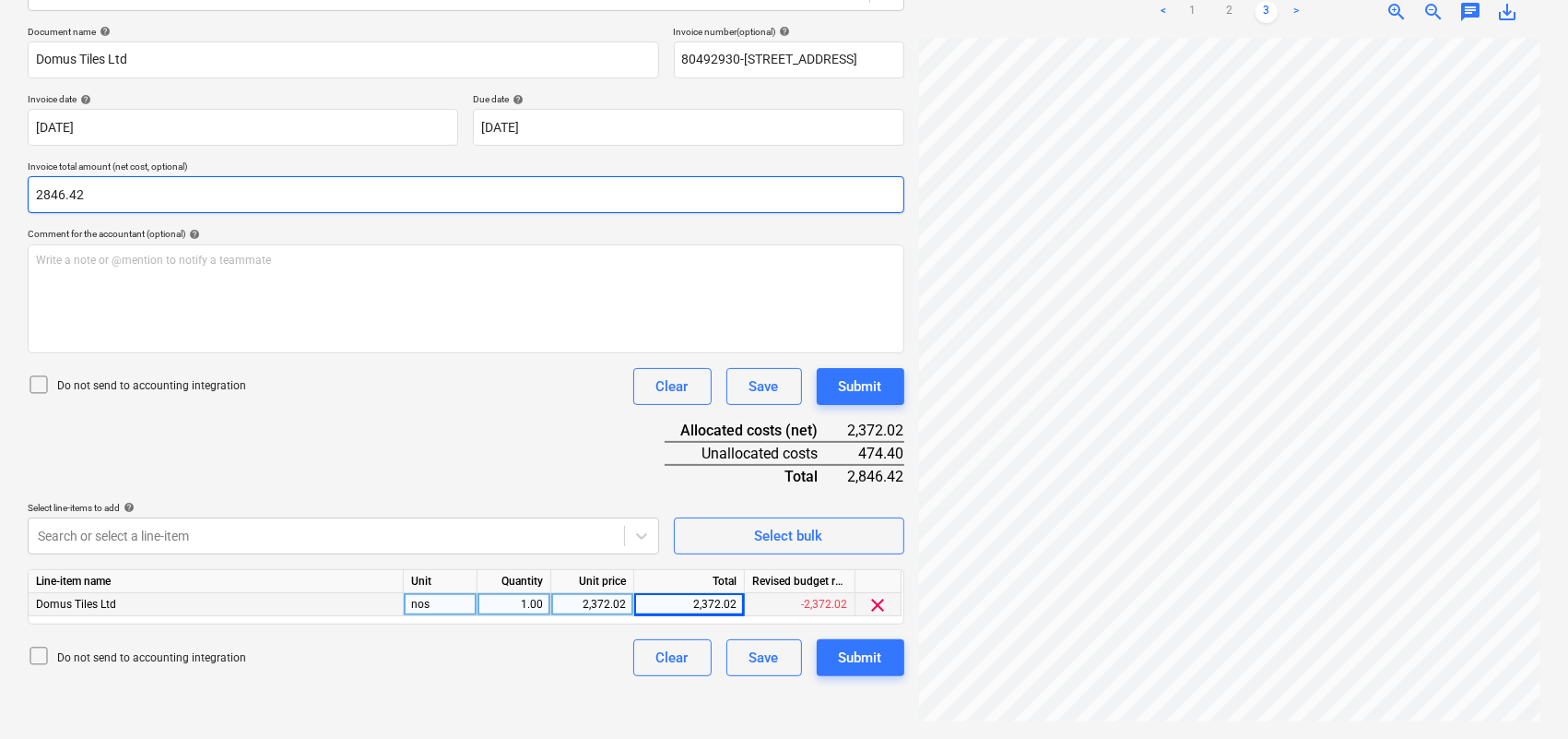
click at [102, 196] on input "2846.42" at bounding box center [466, 194] width 876 height 37
drag, startPoint x: 102, startPoint y: 195, endPoint x: 0, endPoint y: 194, distance: 102.0
click at [0, 194] on div "Create new document Select company Domus Tiles Ltd Add new company Select docum…" at bounding box center [784, 281] width 1568 height 915
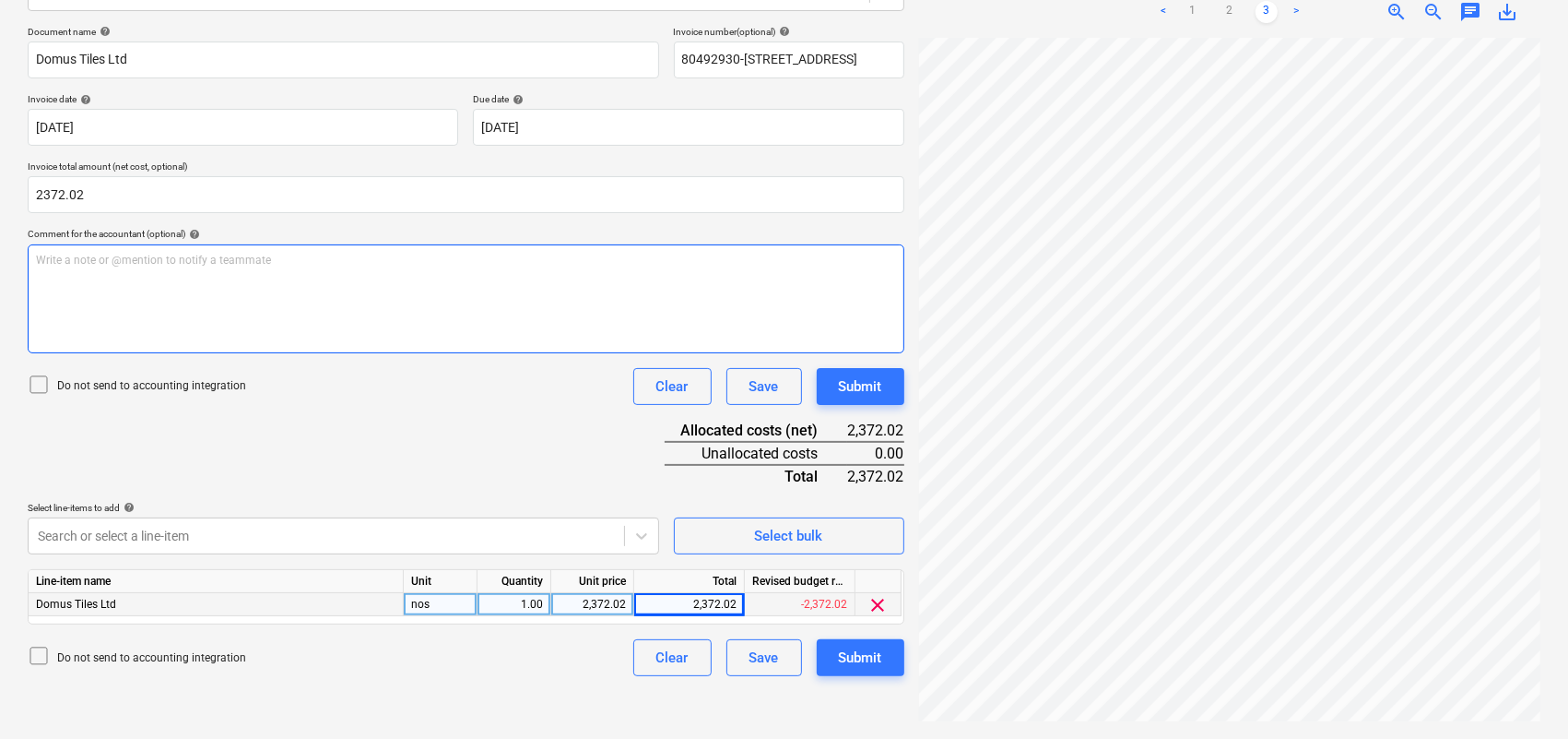
type input "2,372.02"
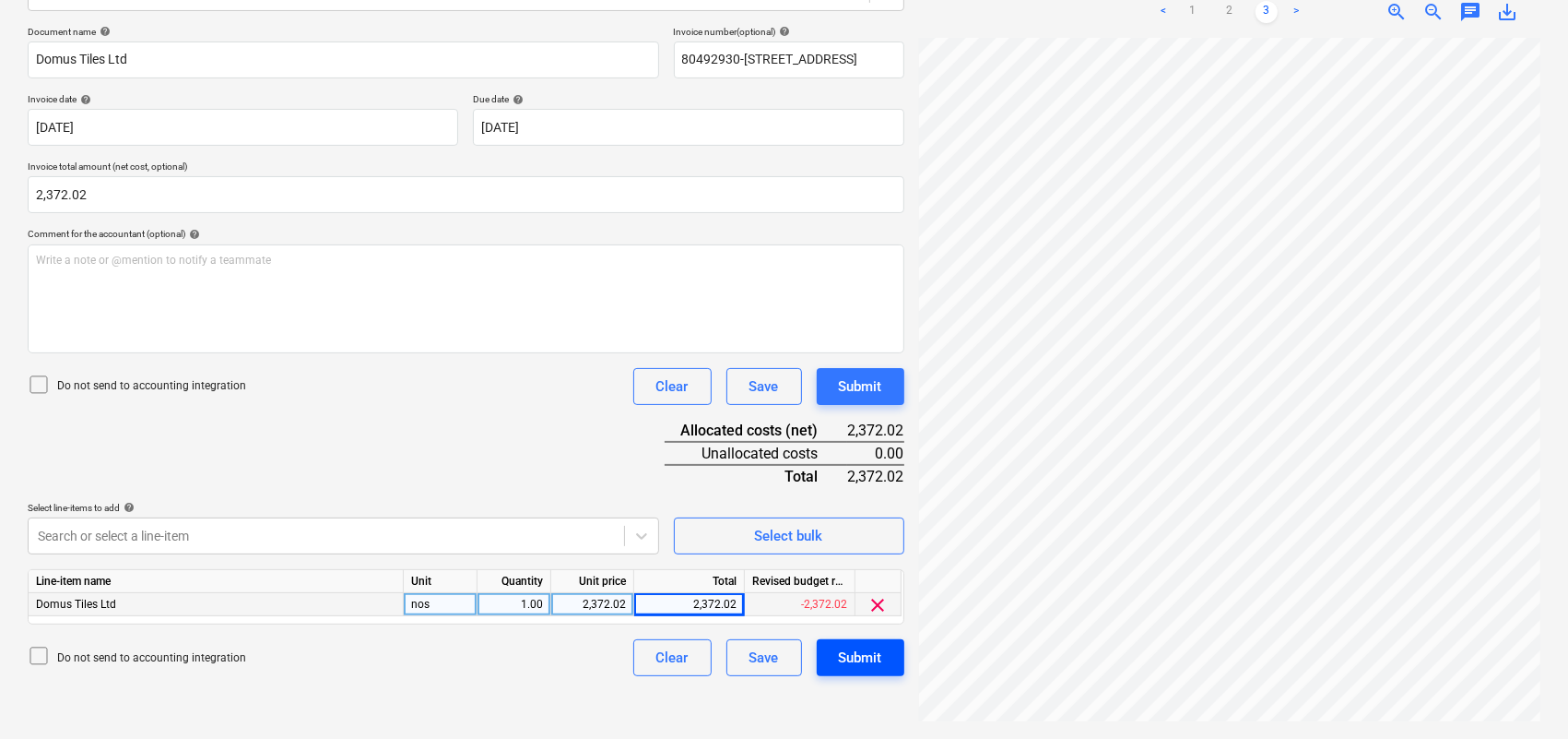
click at [875, 659] on div "Submit" at bounding box center [861, 657] width 44 height 24
